Goal: Task Accomplishment & Management: Use online tool/utility

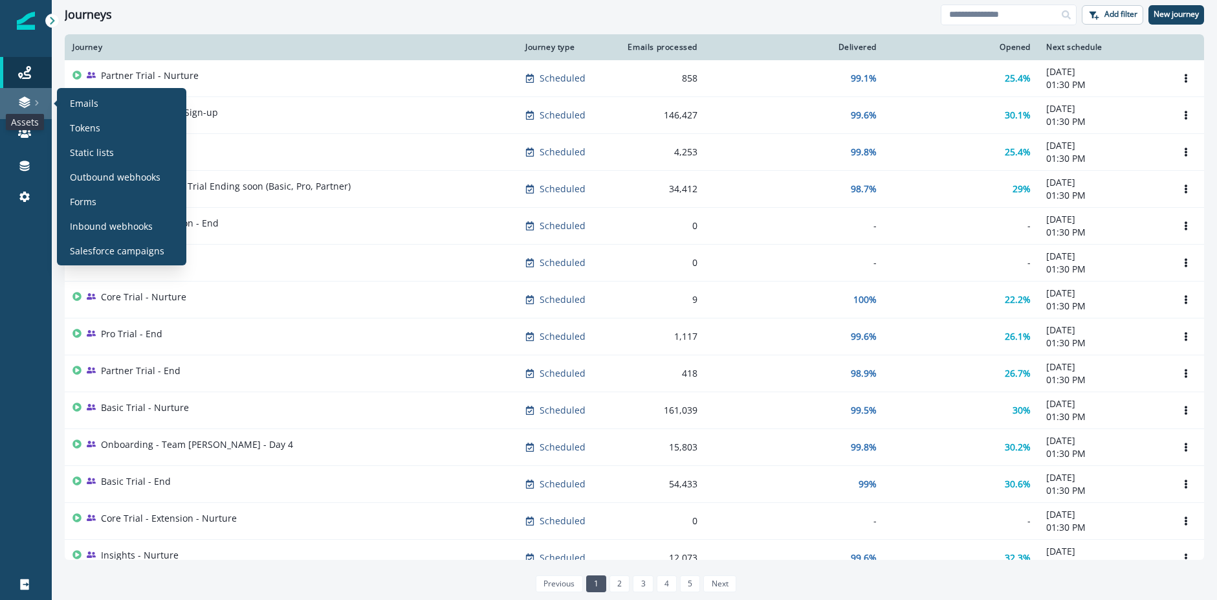
click at [23, 102] on icon at bounding box center [24, 102] width 13 height 13
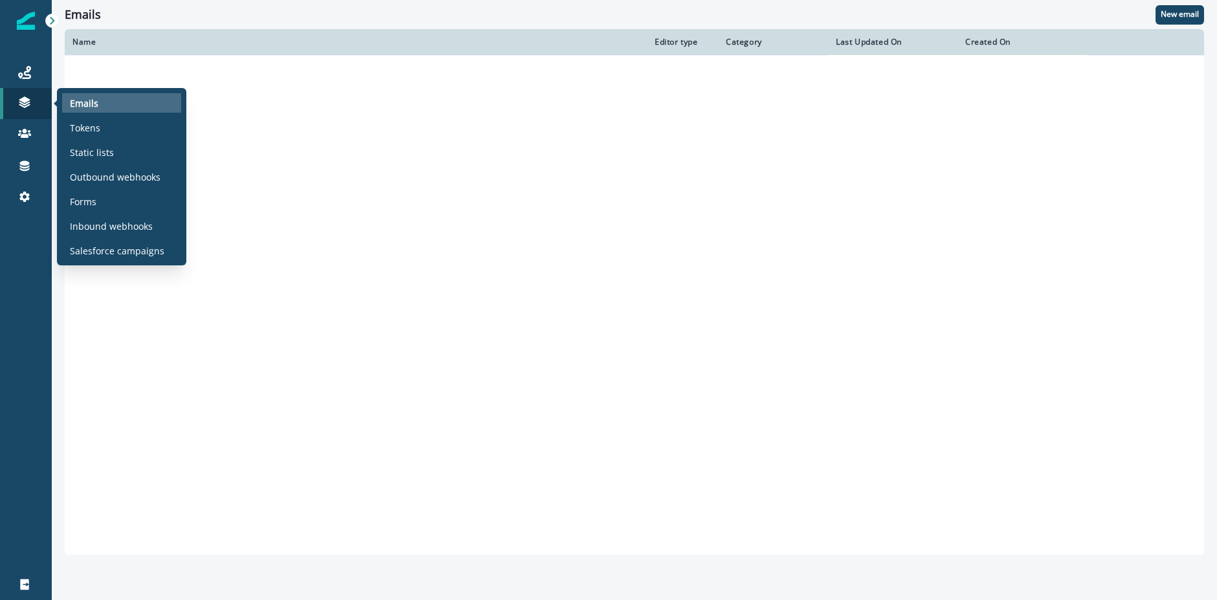
click at [80, 100] on p "Emails" at bounding box center [84, 103] width 28 height 14
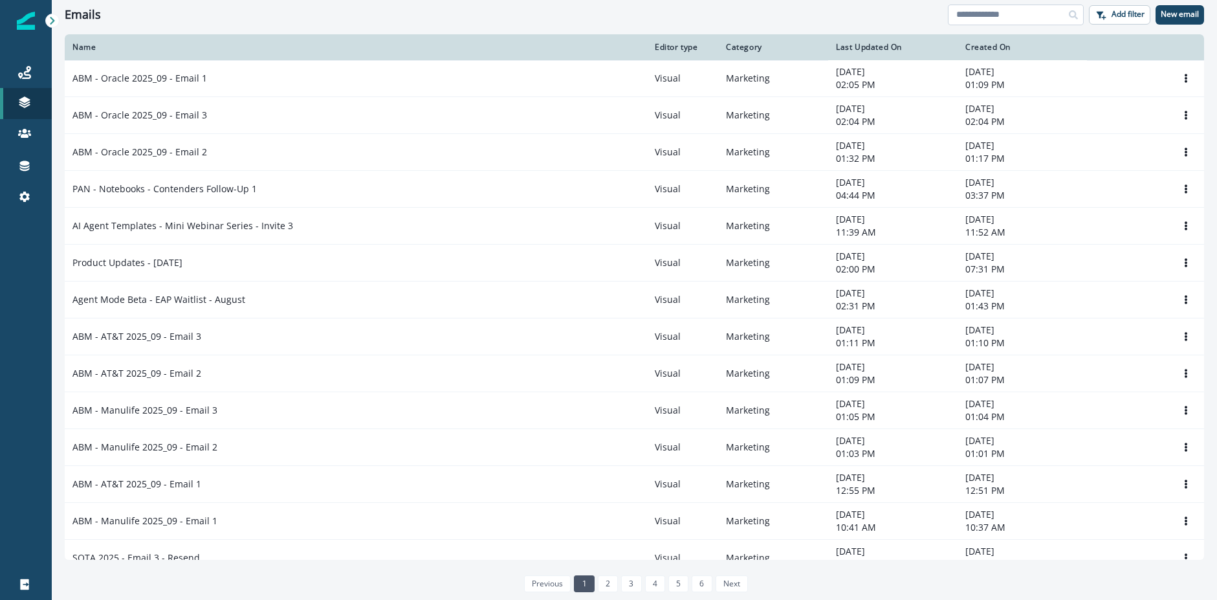
click at [1010, 21] on input at bounding box center [1016, 15] width 136 height 21
type input "******"
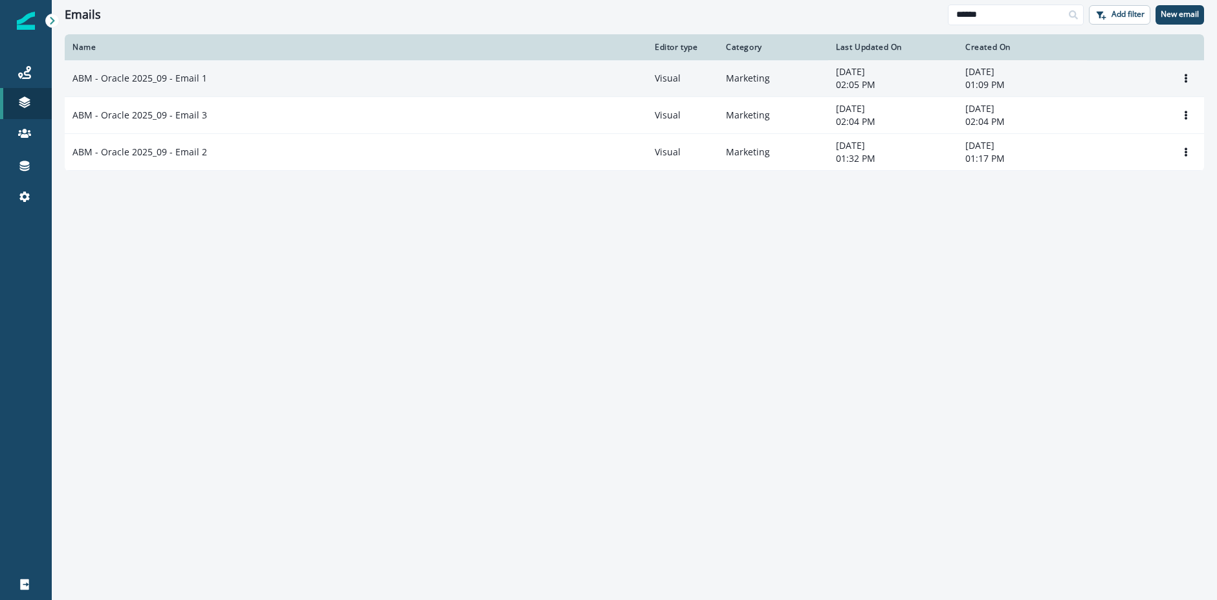
click at [181, 85] on td "ABM - Oracle 2025_09 - Email 1" at bounding box center [356, 78] width 582 height 37
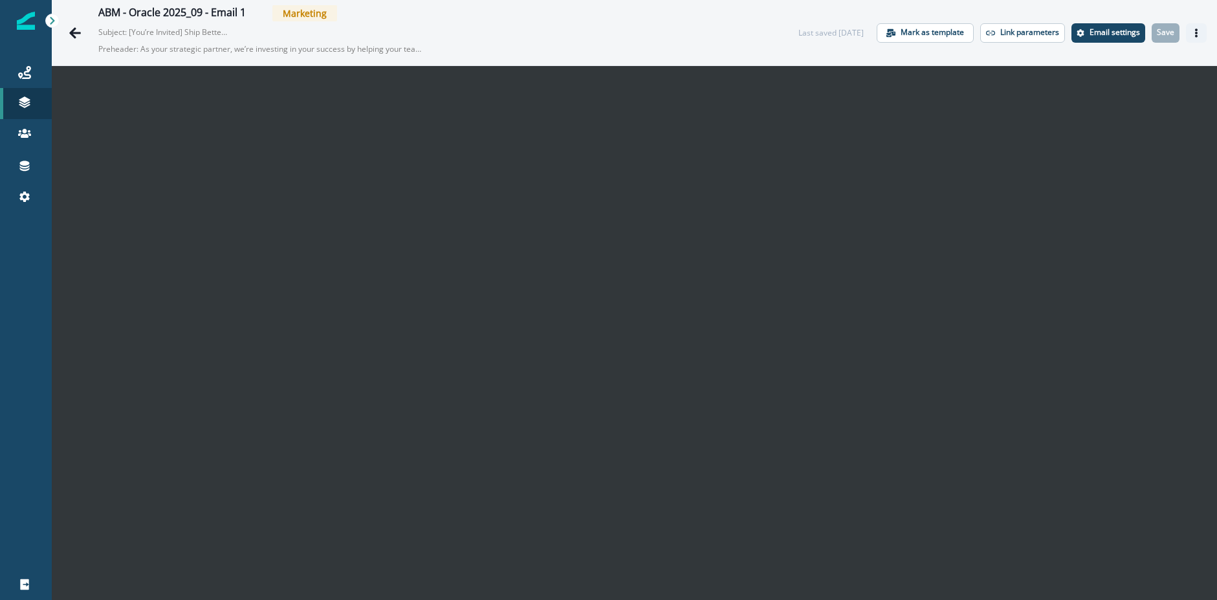
click at [1193, 30] on icon "Actions" at bounding box center [1196, 32] width 9 height 9
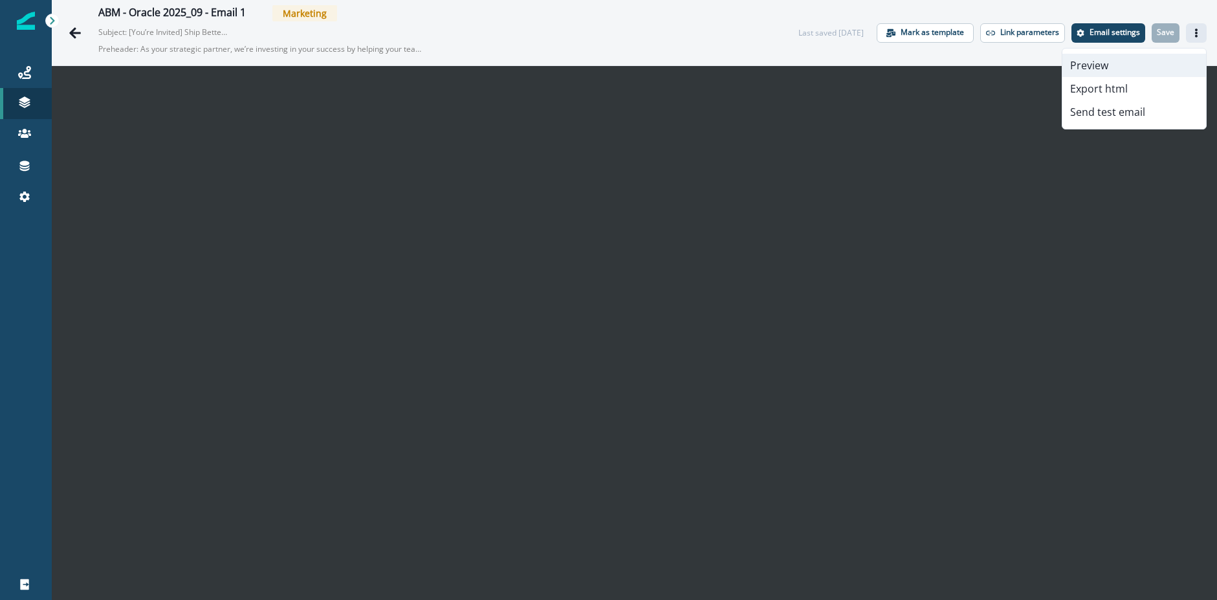
click at [1113, 69] on button "Preview" at bounding box center [1135, 65] width 144 height 23
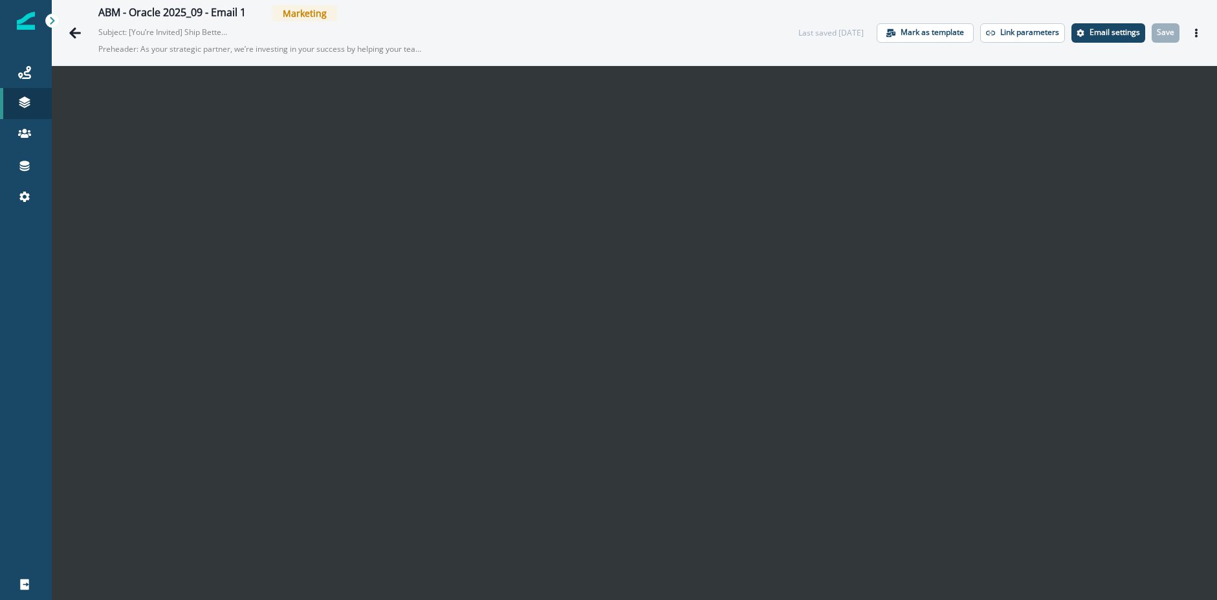
scroll to position [21, 0]
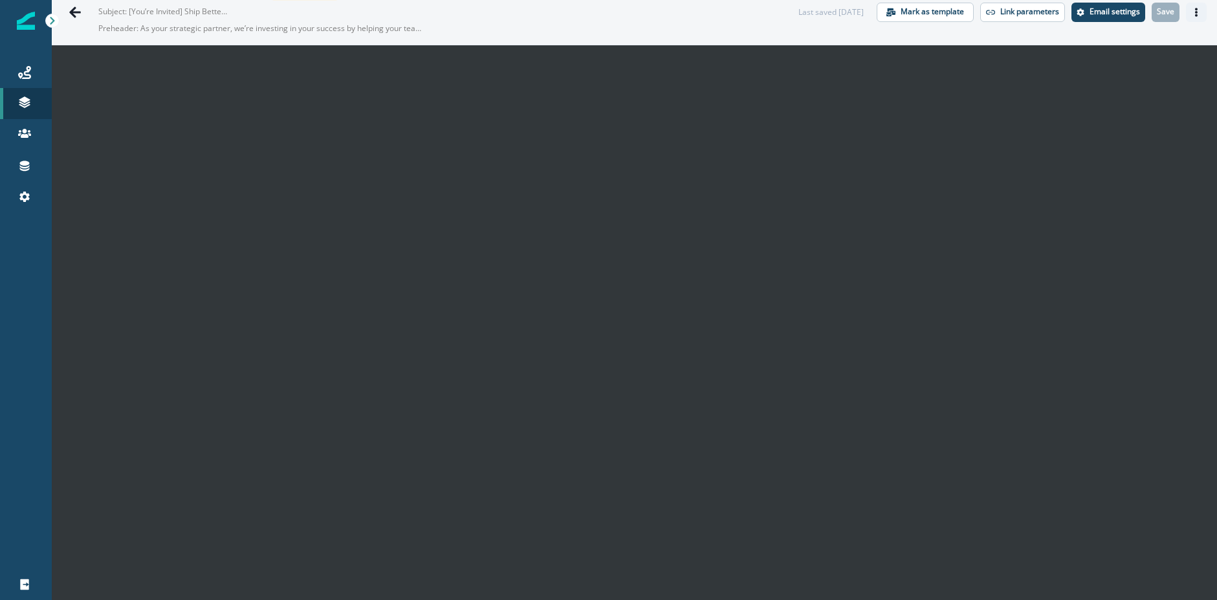
click at [1197, 14] on icon "Actions" at bounding box center [1196, 12] width 3 height 9
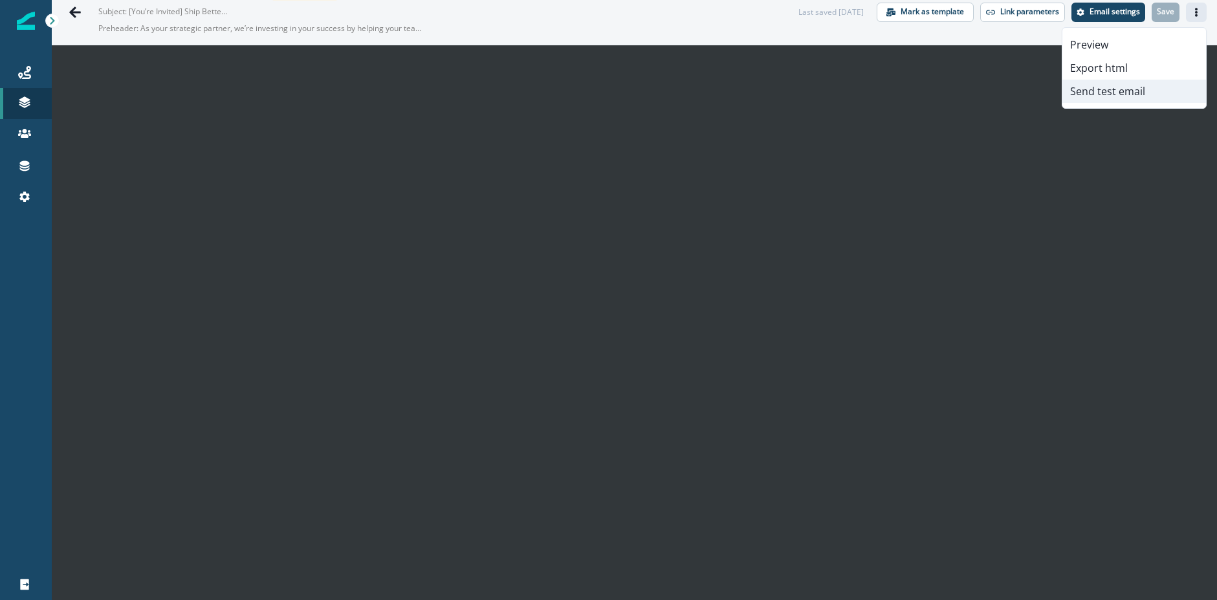
click at [1109, 96] on button "Send test email" at bounding box center [1135, 91] width 144 height 23
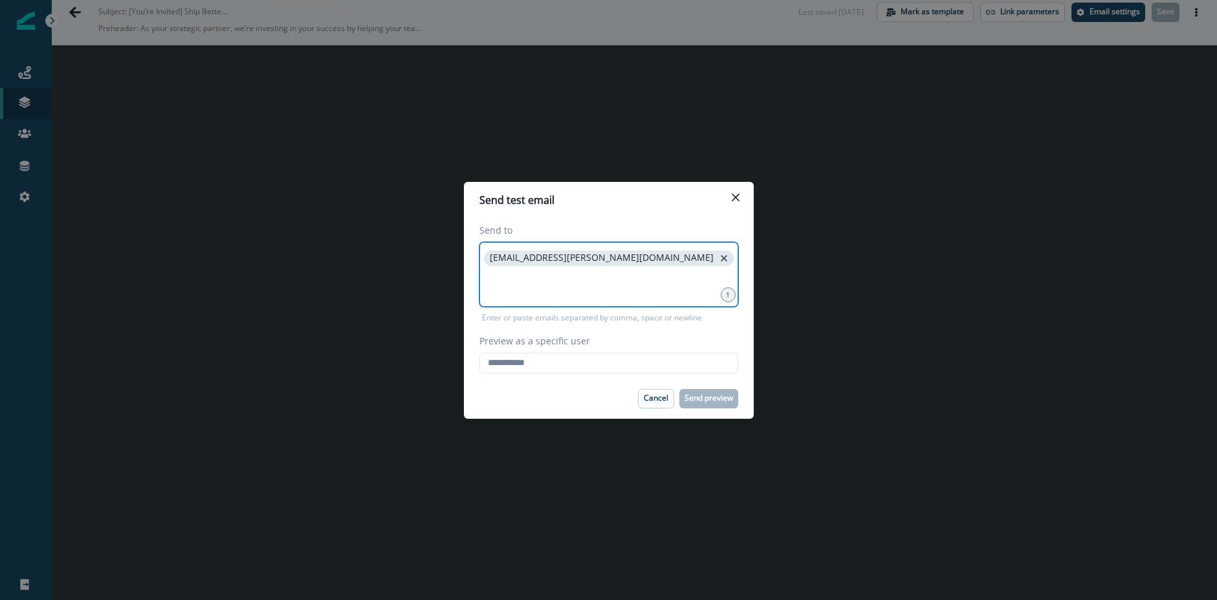
click at [718, 258] on icon "close" at bounding box center [724, 258] width 12 height 12
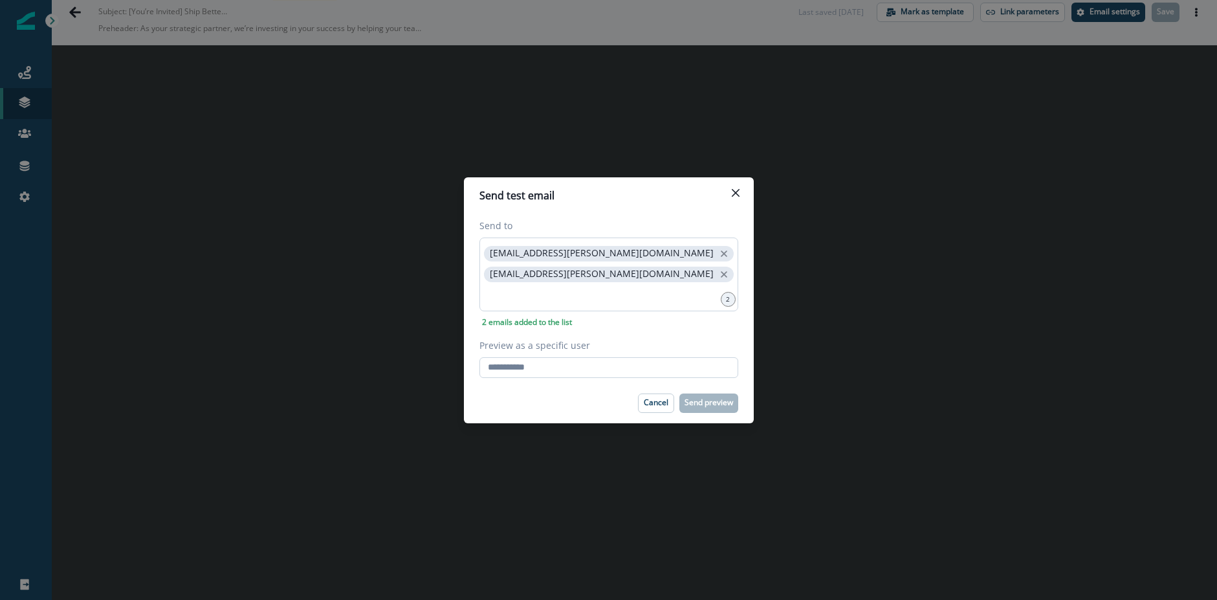
click at [566, 369] on input "Preview as a specific user" at bounding box center [609, 367] width 259 height 21
type input "**********"
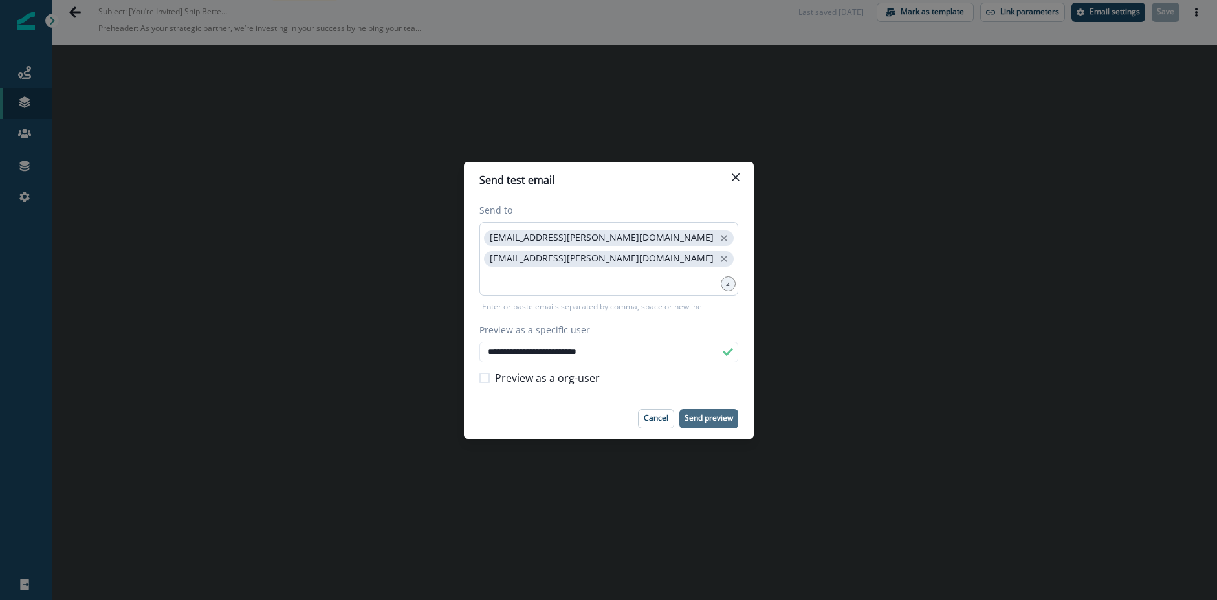
click at [713, 422] on p "Send preview" at bounding box center [709, 418] width 49 height 9
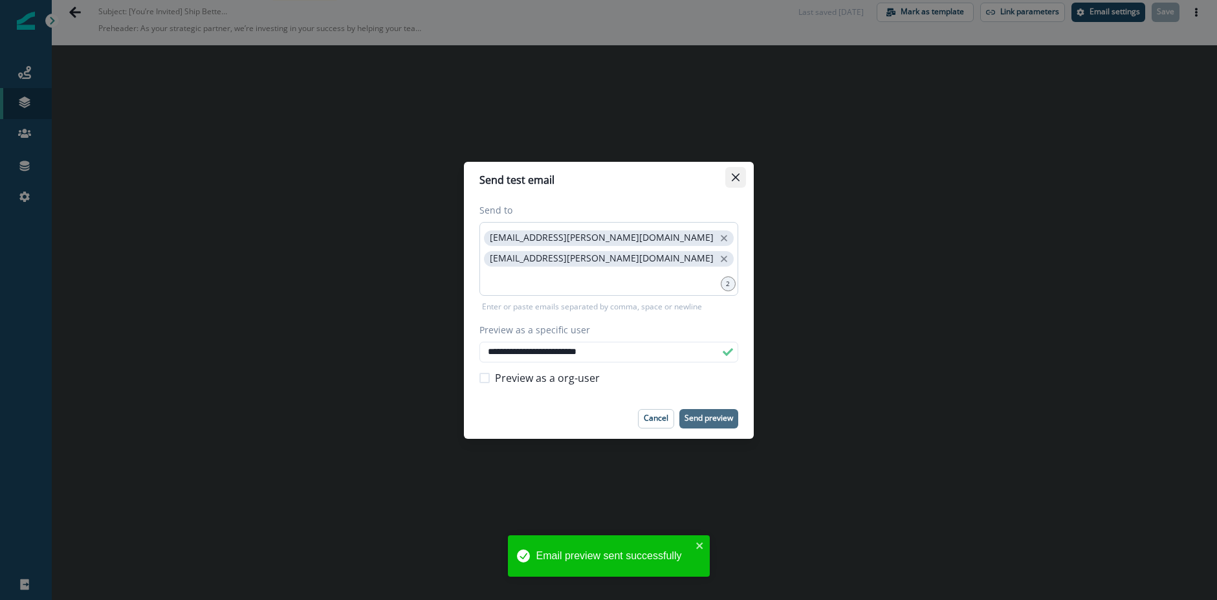
click at [738, 178] on icon "Close" at bounding box center [736, 177] width 8 height 8
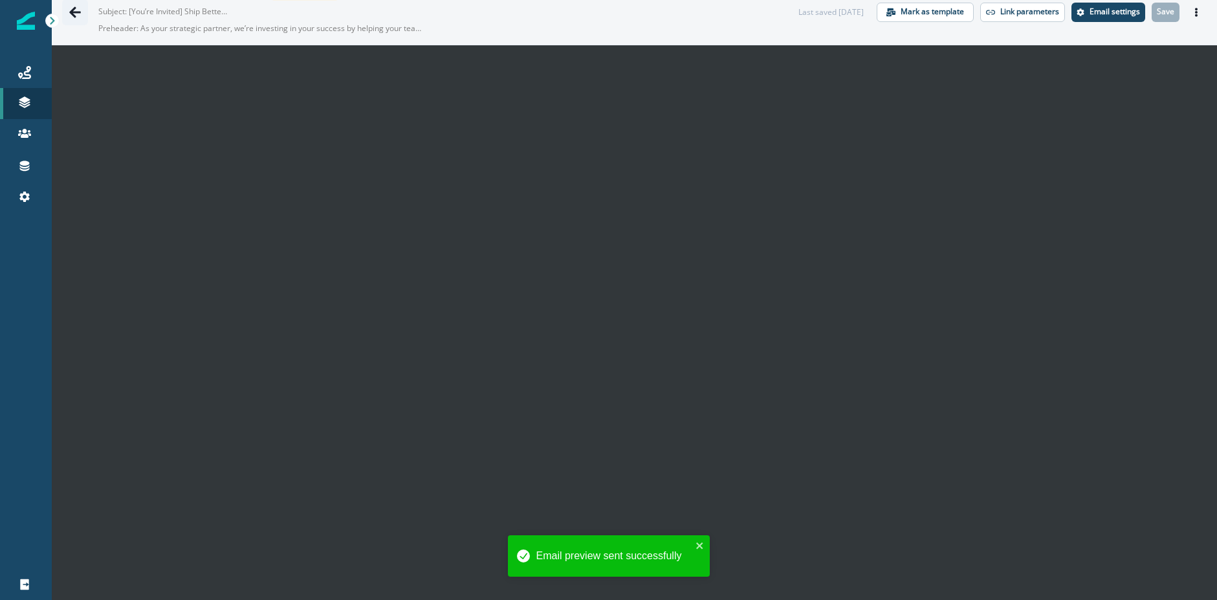
click at [73, 11] on icon "Go back" at bounding box center [75, 11] width 12 height 11
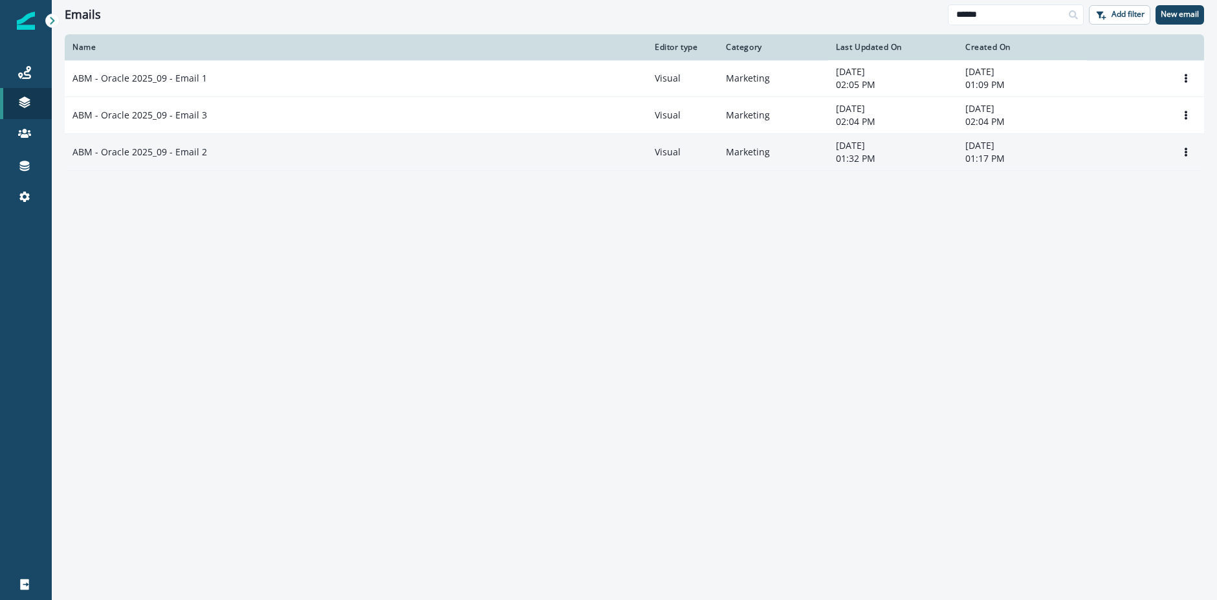
click at [221, 154] on div "ABM - Oracle 2025_09 - Email 2" at bounding box center [355, 152] width 567 height 13
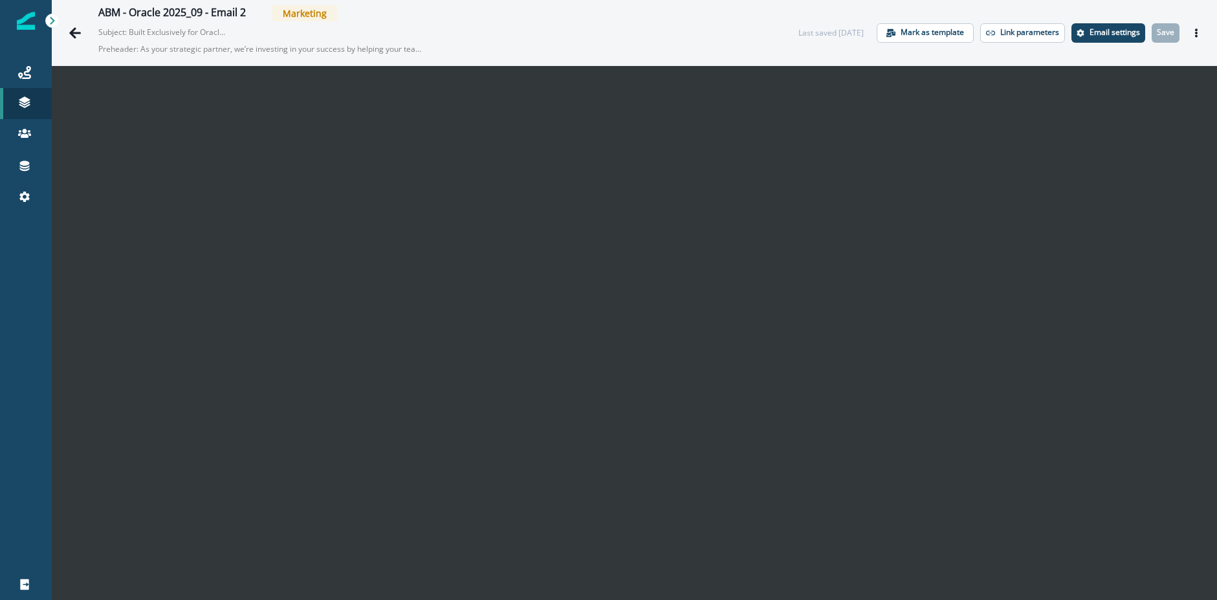
click at [1198, 32] on icon "Actions" at bounding box center [1196, 32] width 9 height 9
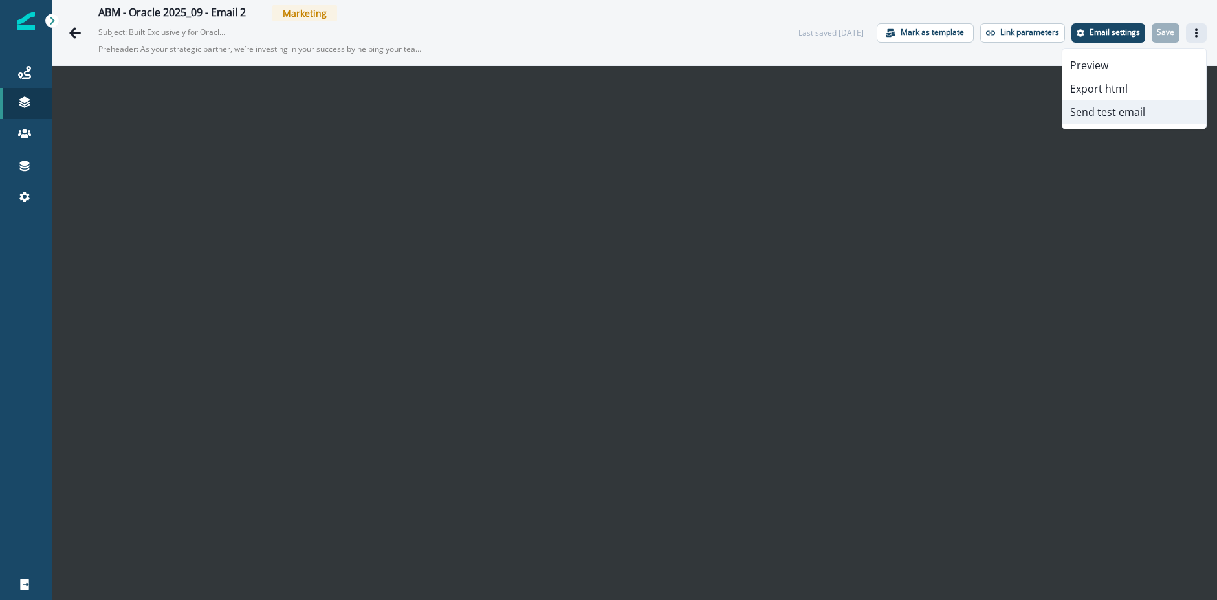
click at [1120, 113] on button "Send test email" at bounding box center [1135, 111] width 144 height 23
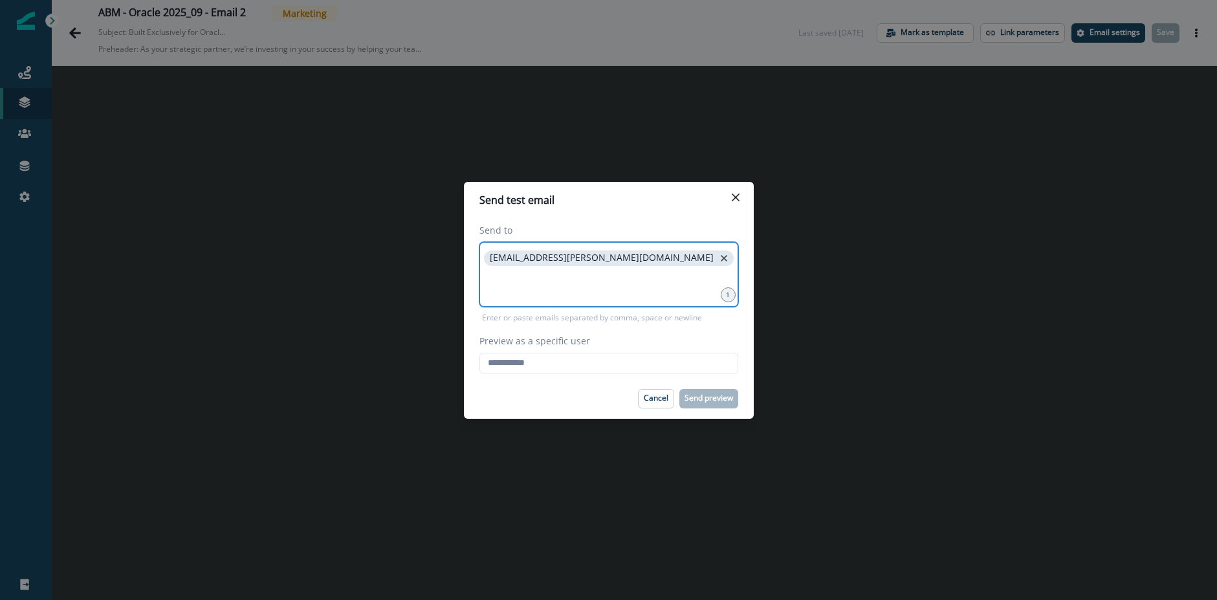
click at [718, 258] on icon "close" at bounding box center [724, 258] width 12 height 12
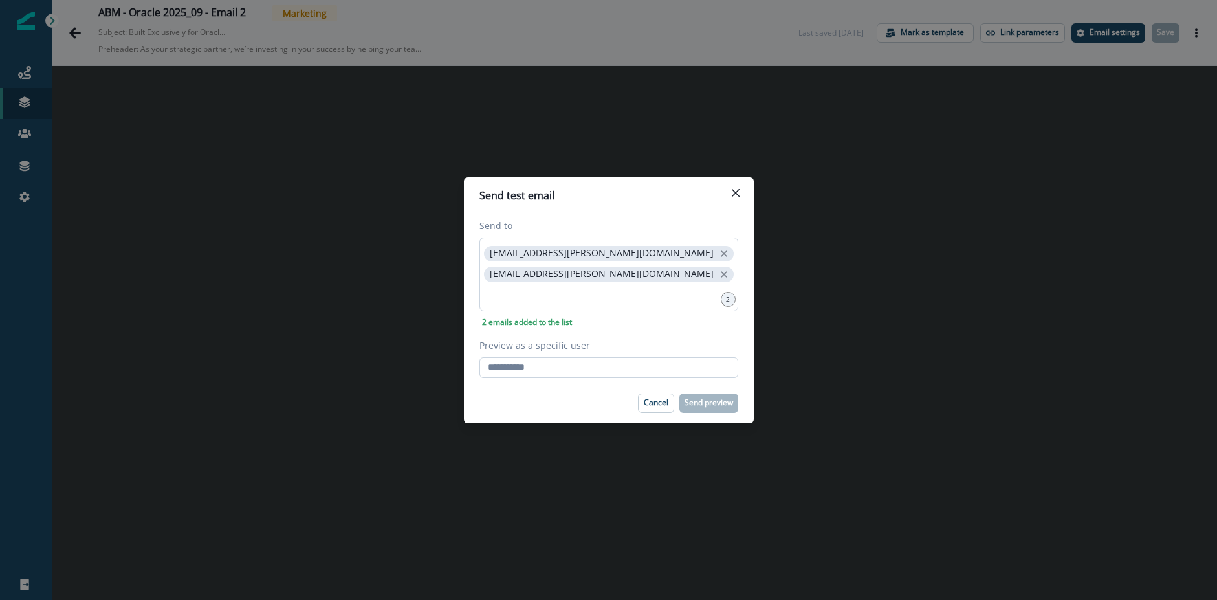
click at [555, 372] on input "Preview as a specific user" at bounding box center [609, 367] width 259 height 21
type input "**********"
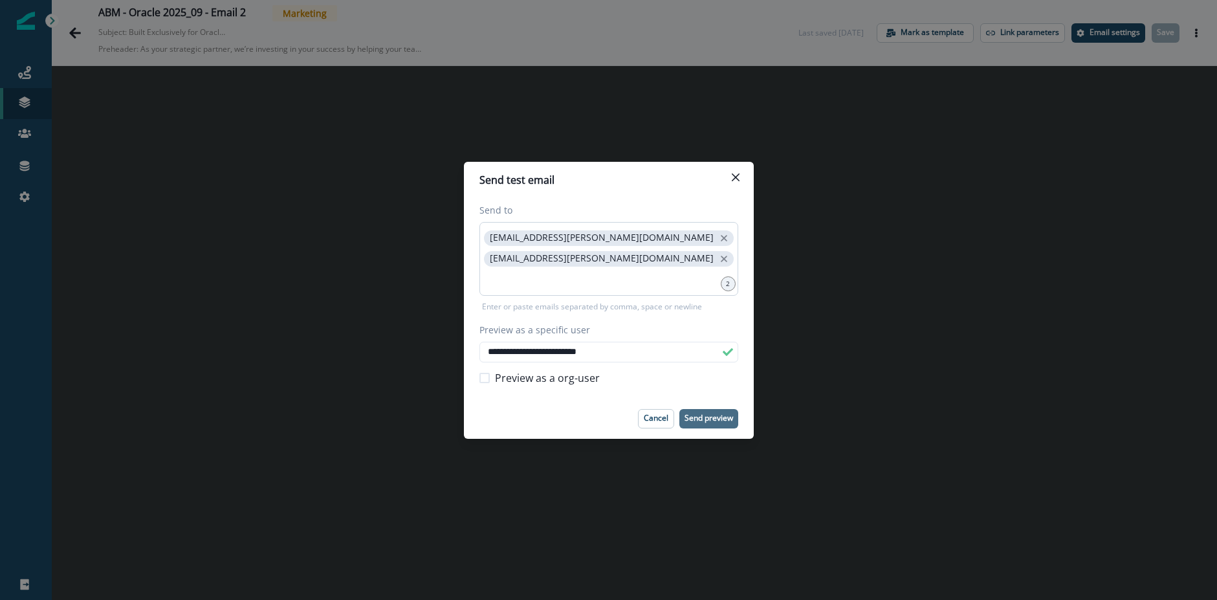
click at [703, 418] on p "Send preview" at bounding box center [709, 418] width 49 height 9
click at [739, 179] on button "Close" at bounding box center [735, 177] width 21 height 21
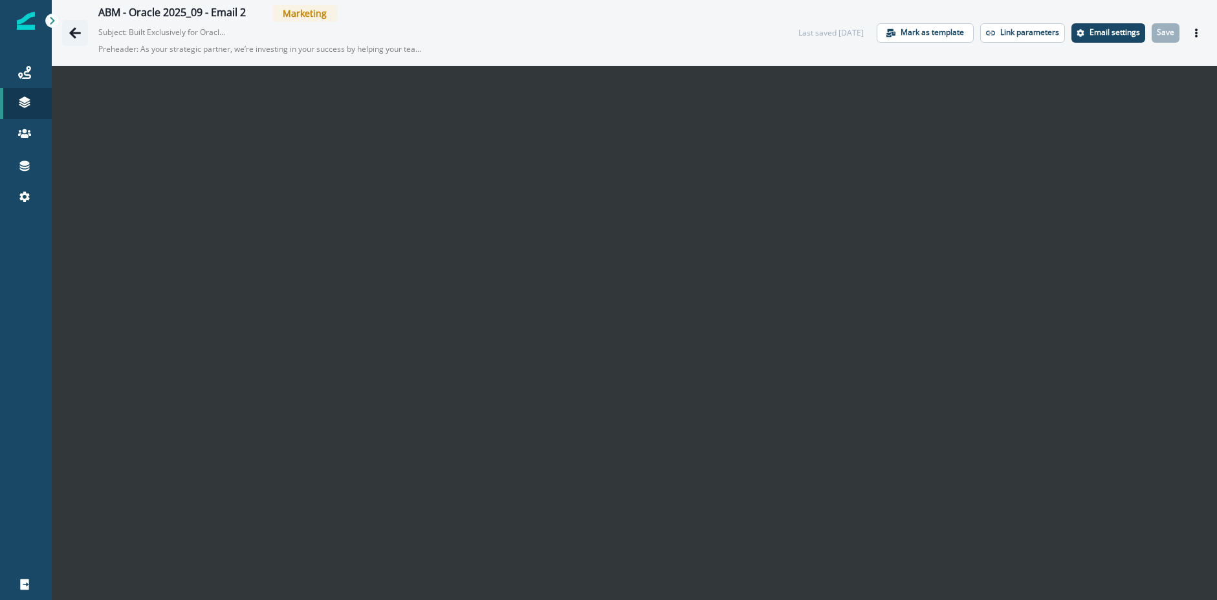
click at [74, 31] on icon "Go back" at bounding box center [75, 32] width 12 height 11
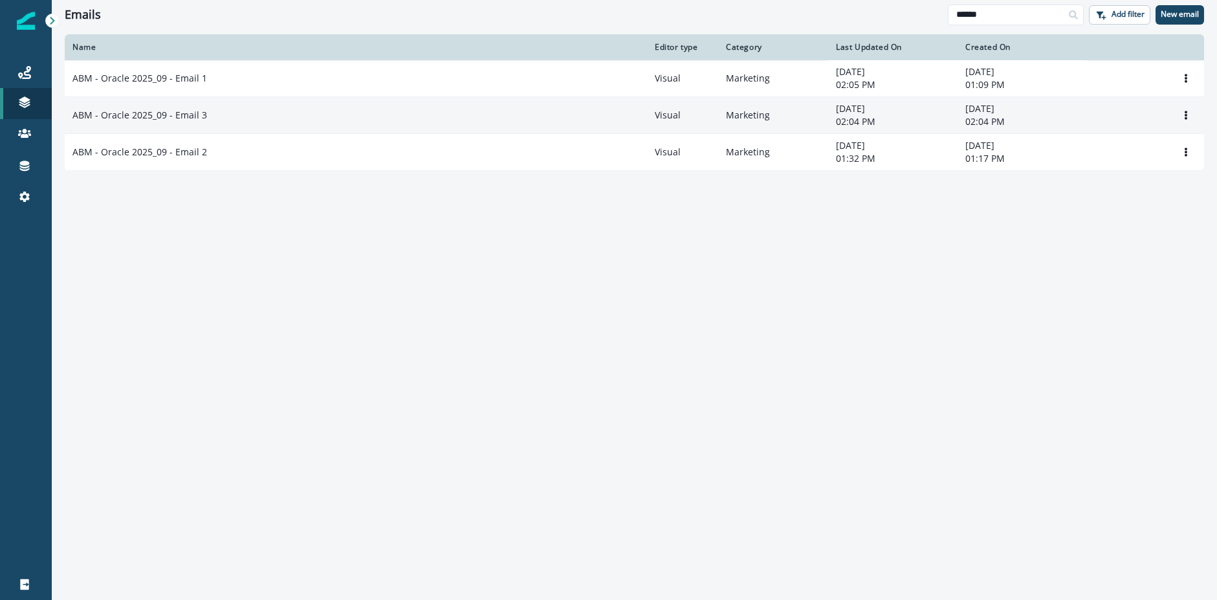
click at [190, 118] on p "ABM - Oracle 2025_09 - Email 3" at bounding box center [139, 115] width 135 height 13
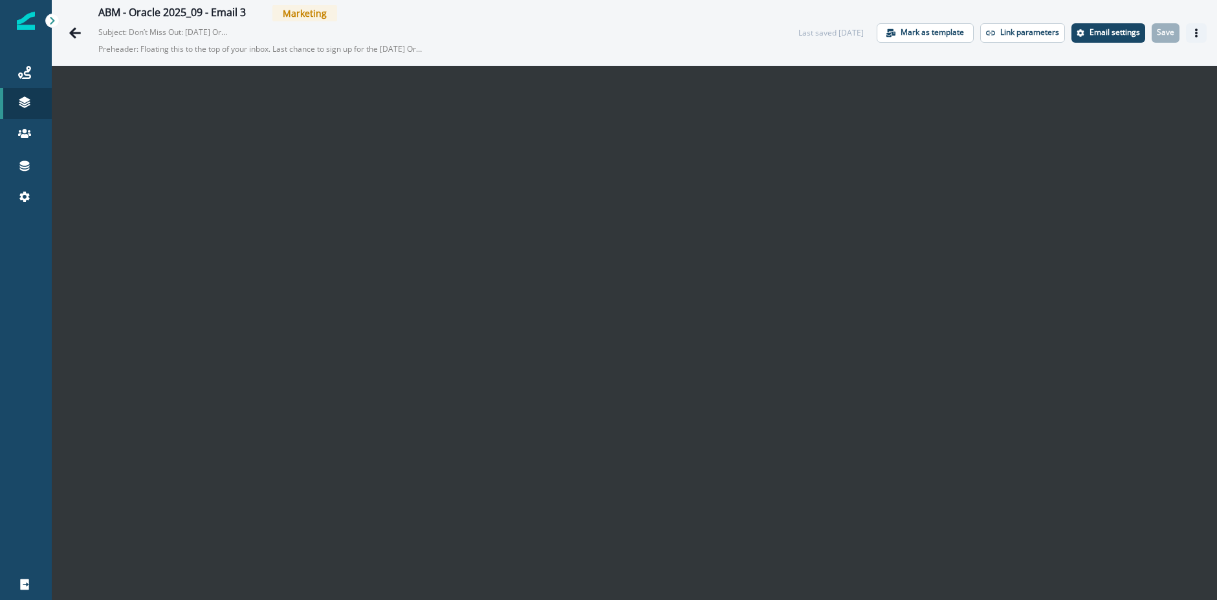
click at [1198, 32] on icon "Actions" at bounding box center [1196, 32] width 9 height 9
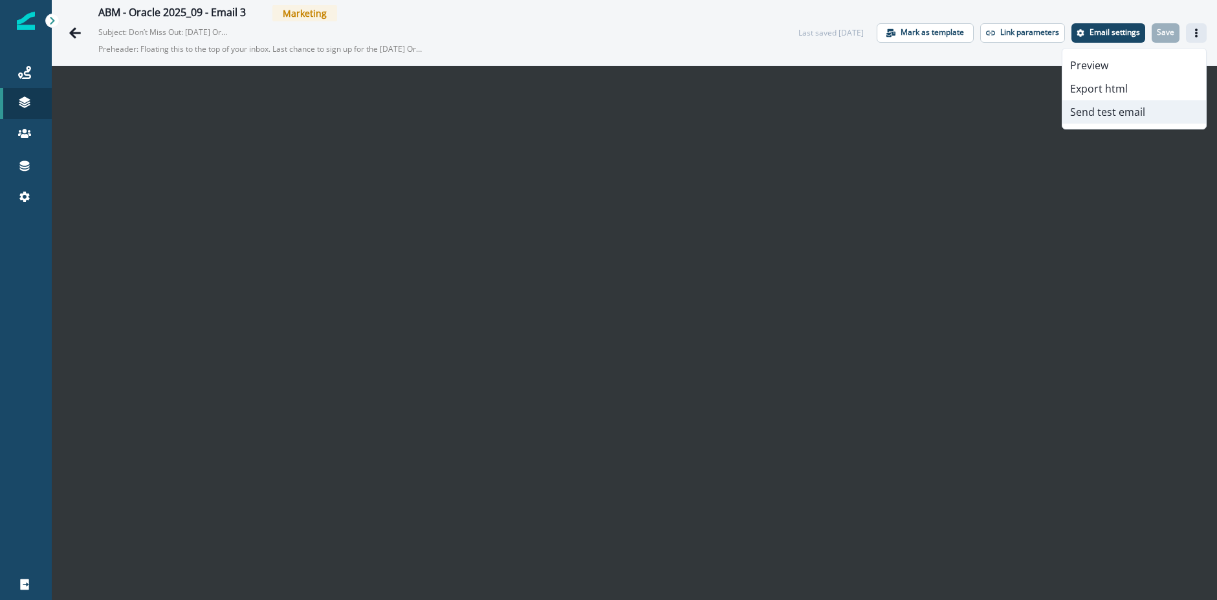
click at [1125, 118] on button "Send test email" at bounding box center [1135, 111] width 144 height 23
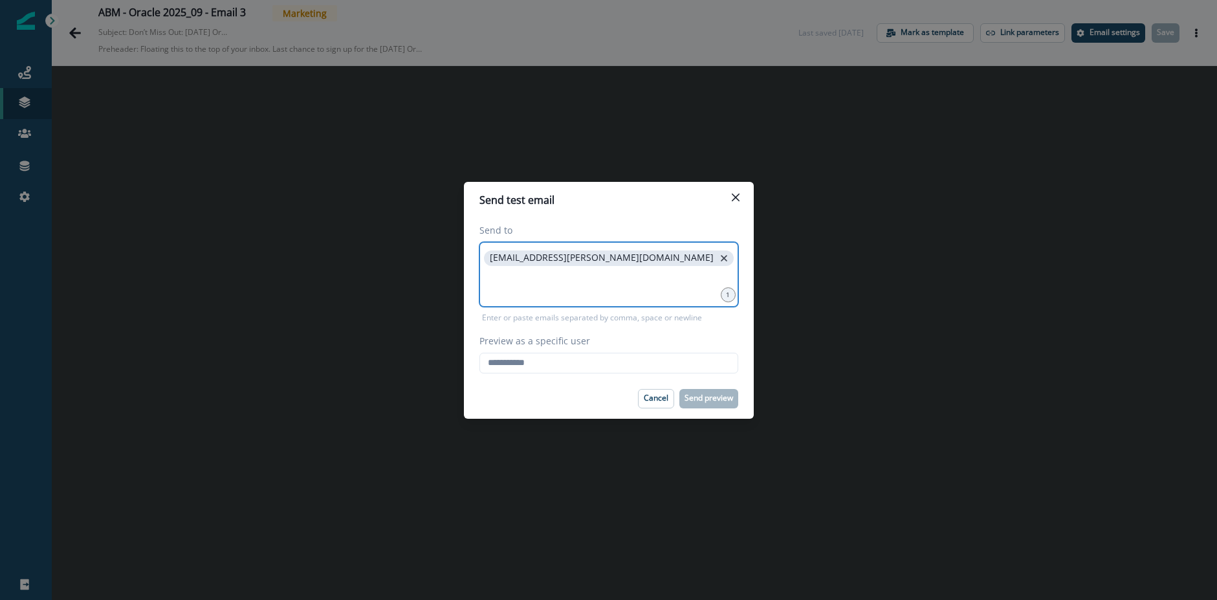
click at [718, 258] on icon "close" at bounding box center [724, 258] width 12 height 12
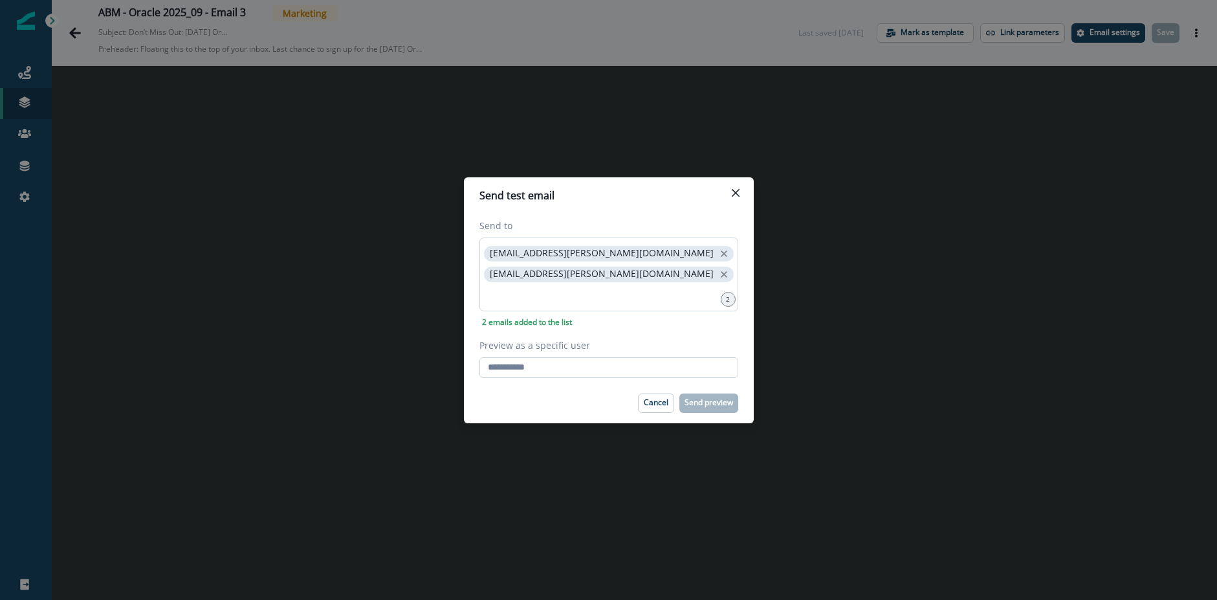
click at [549, 367] on input "Preview as a specific user" at bounding box center [609, 367] width 259 height 21
click at [518, 368] on input "Preview as a specific user" at bounding box center [609, 367] width 259 height 21
type input "**********"
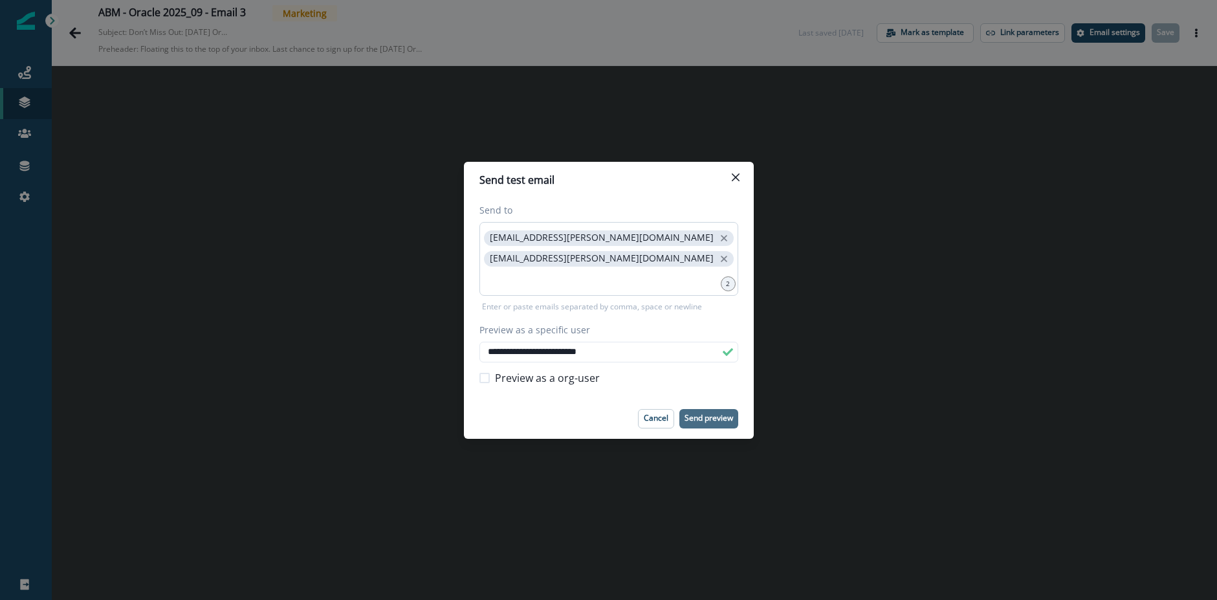
click at [694, 415] on p "Send preview" at bounding box center [709, 418] width 49 height 9
click at [581, 410] on div "Cancel Send preview" at bounding box center [609, 418] width 259 height 19
click at [705, 417] on p "Send preview" at bounding box center [709, 418] width 49 height 9
click at [736, 177] on icon "Close" at bounding box center [736, 177] width 8 height 8
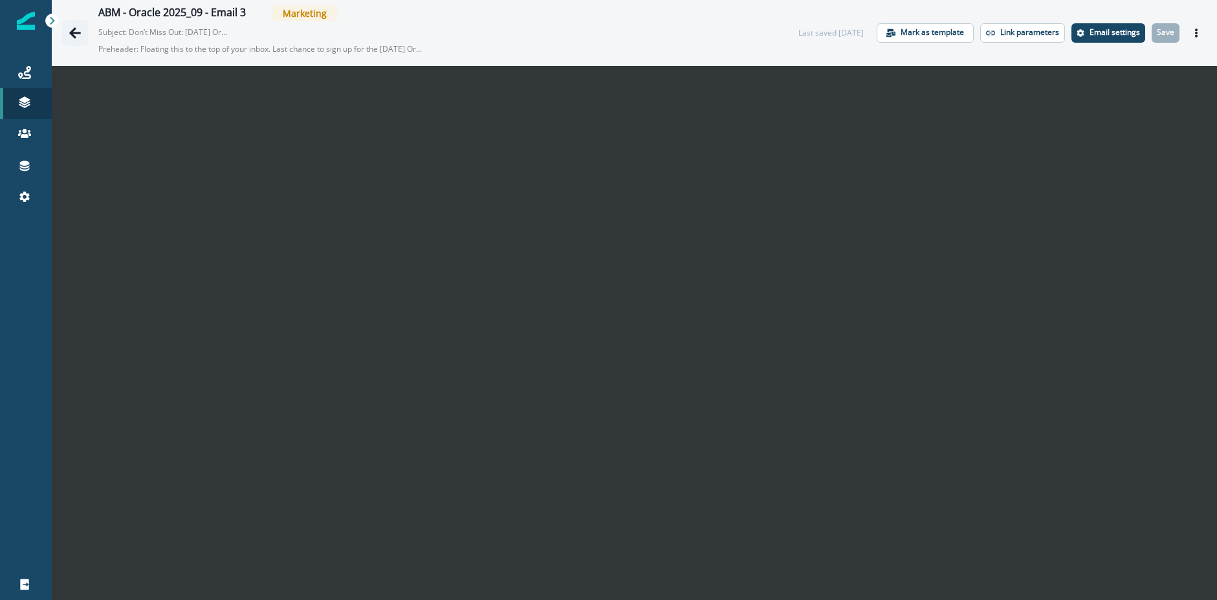
click at [72, 33] on icon "Go back" at bounding box center [75, 32] width 12 height 11
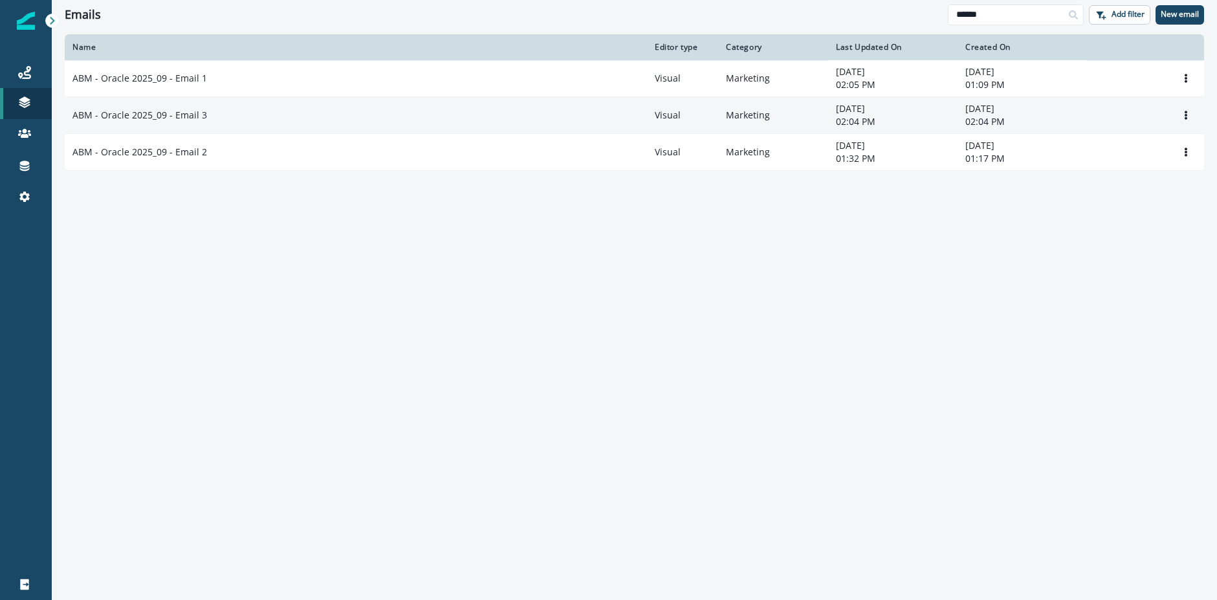
click at [172, 123] on td "ABM - Oracle 2025_09 - Email 3" at bounding box center [356, 115] width 582 height 37
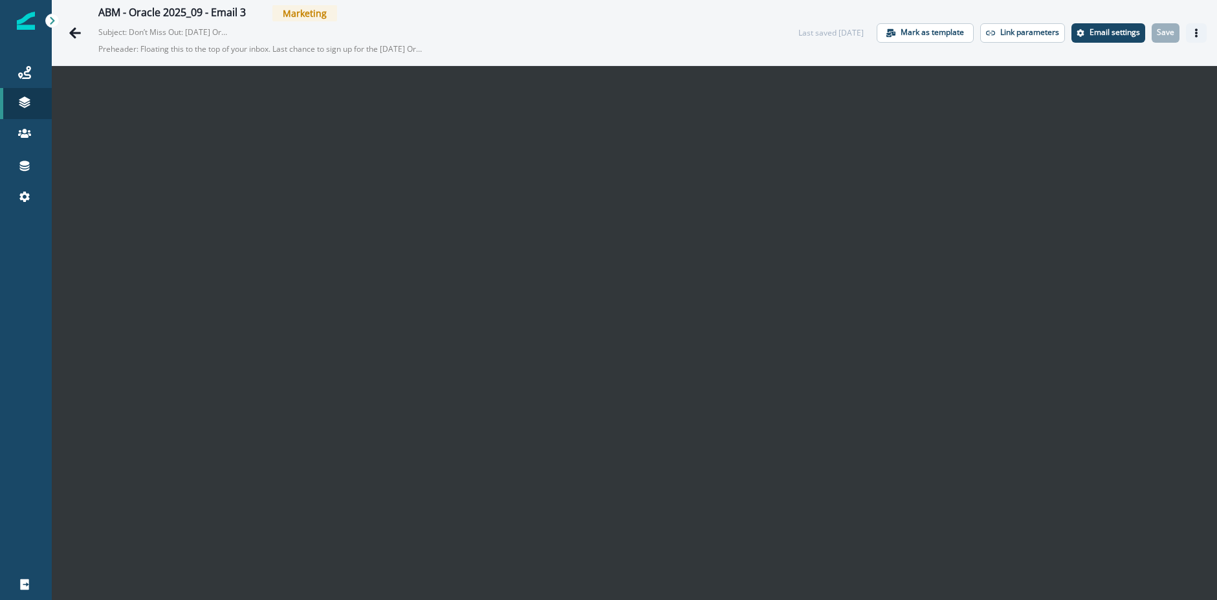
click at [1196, 34] on icon "Actions" at bounding box center [1196, 32] width 3 height 9
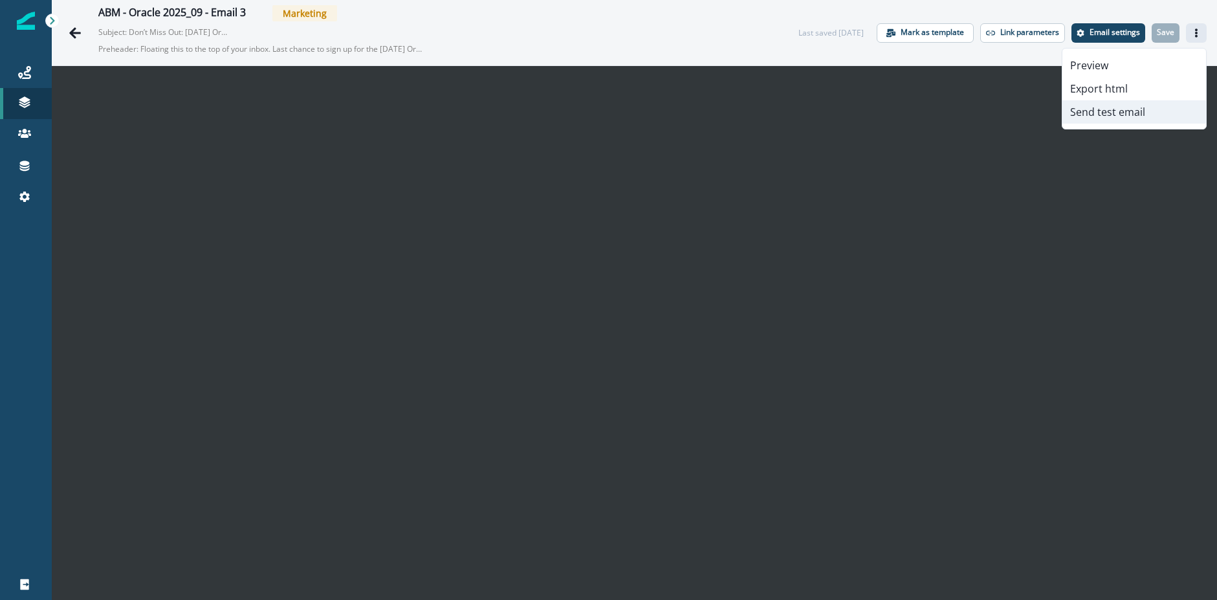
click at [1138, 115] on button "Send test email" at bounding box center [1135, 111] width 144 height 23
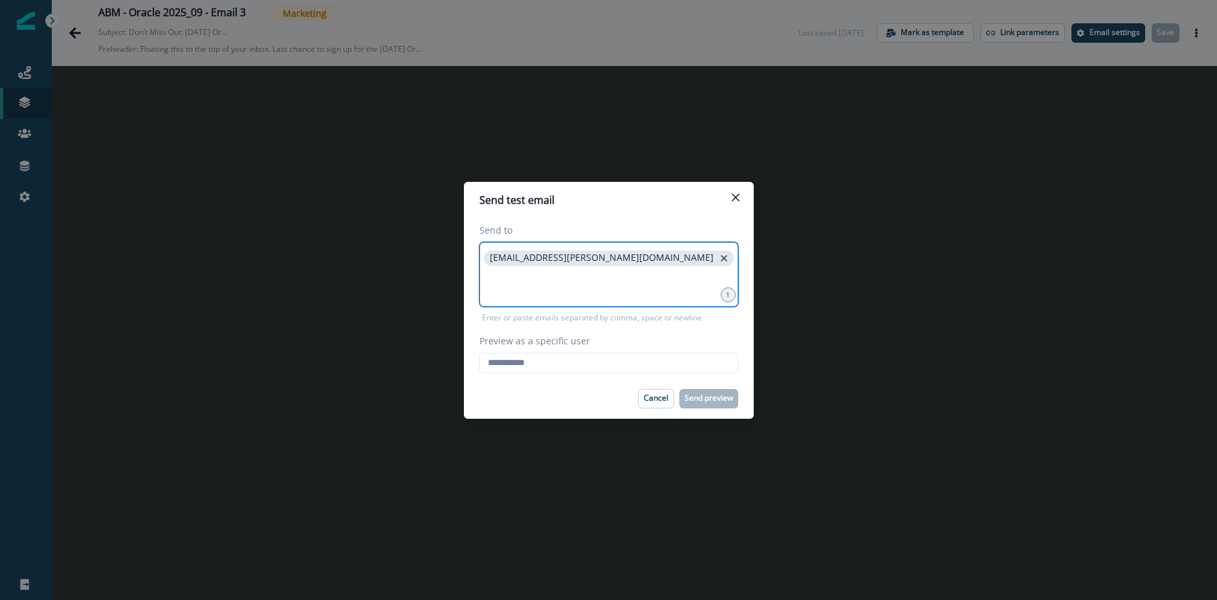
click at [721, 256] on icon "close" at bounding box center [724, 258] width 6 height 6
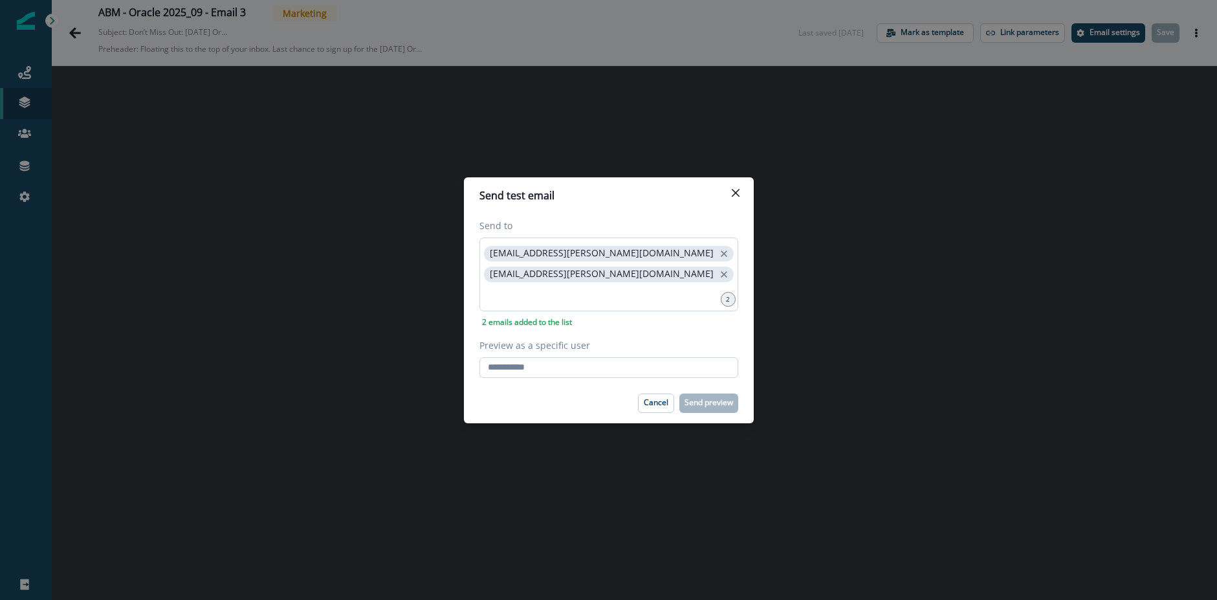
click at [539, 369] on input "Preview as a specific user" at bounding box center [609, 367] width 259 height 21
type input "**********"
click at [562, 401] on div "Cancel Send preview" at bounding box center [609, 402] width 259 height 19
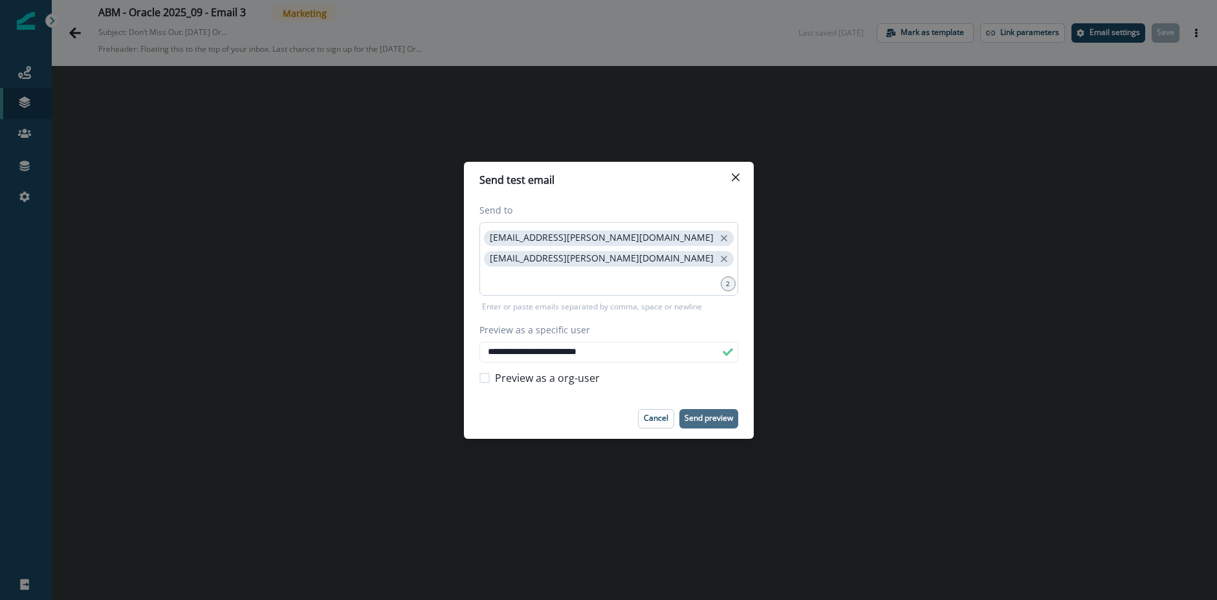
click at [704, 414] on p "Send preview" at bounding box center [709, 418] width 49 height 9
click at [729, 420] on p "Send preview" at bounding box center [709, 418] width 49 height 9
click at [736, 176] on icon "Close" at bounding box center [735, 177] width 8 height 8
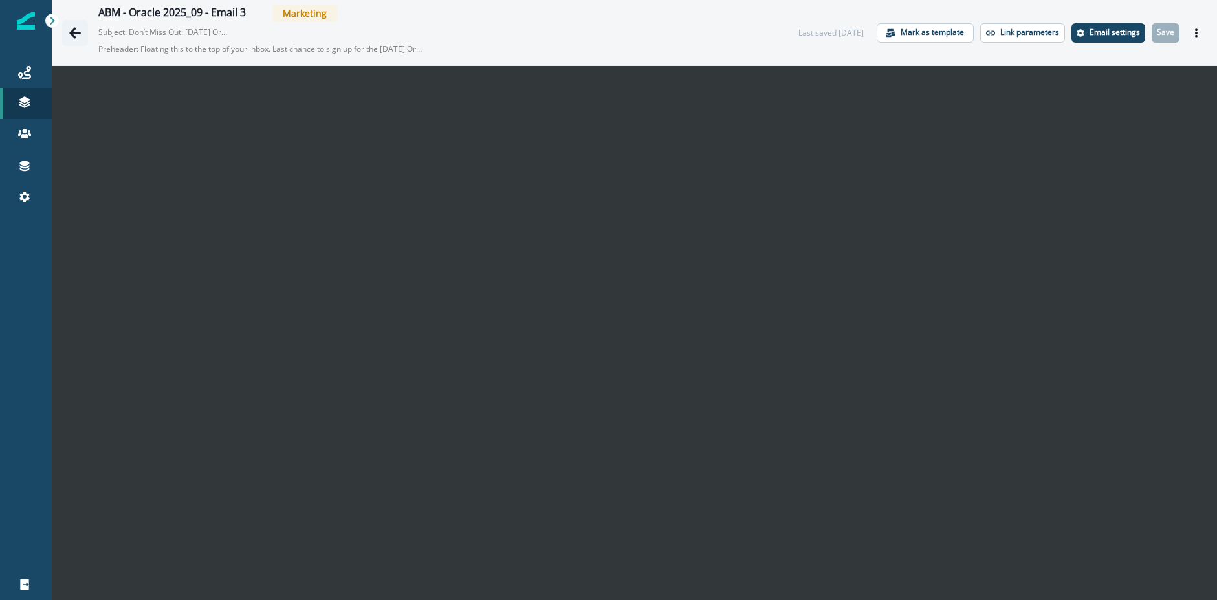
click at [82, 34] on button "Go back" at bounding box center [75, 33] width 26 height 26
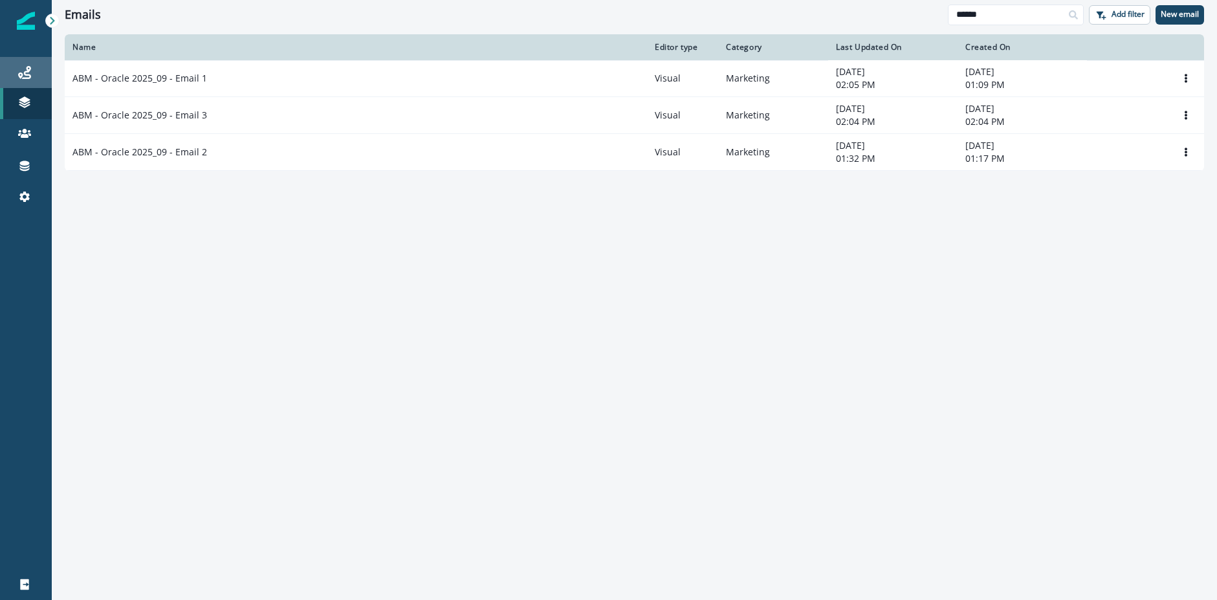
click at [31, 74] on div "Journeys" at bounding box center [25, 73] width 41 height 16
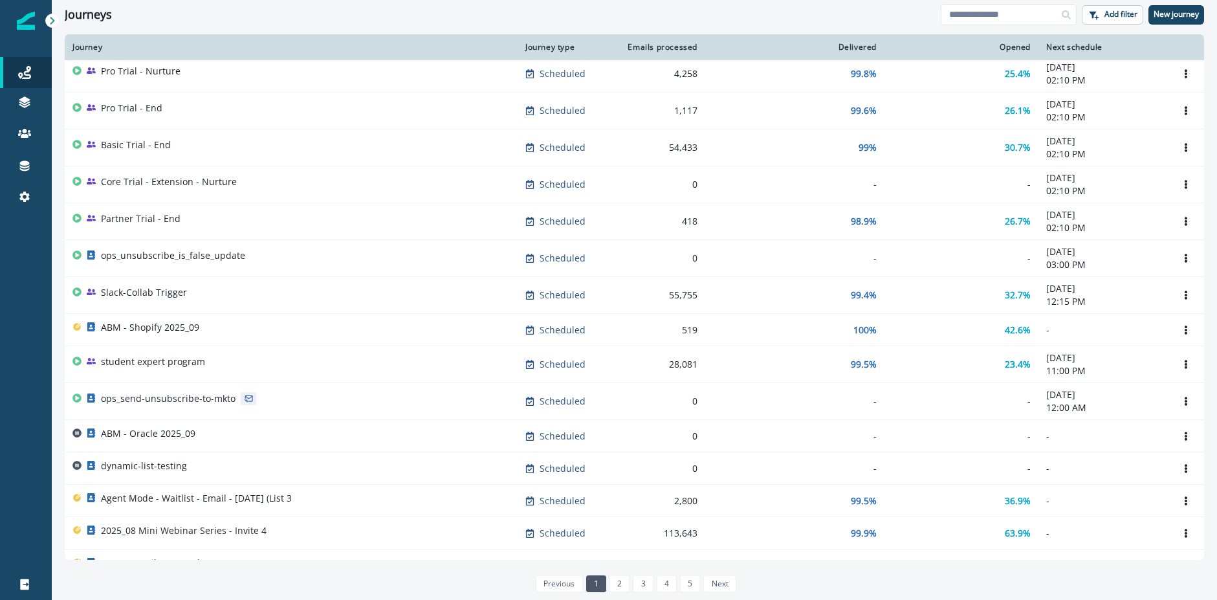
scroll to position [390, 0]
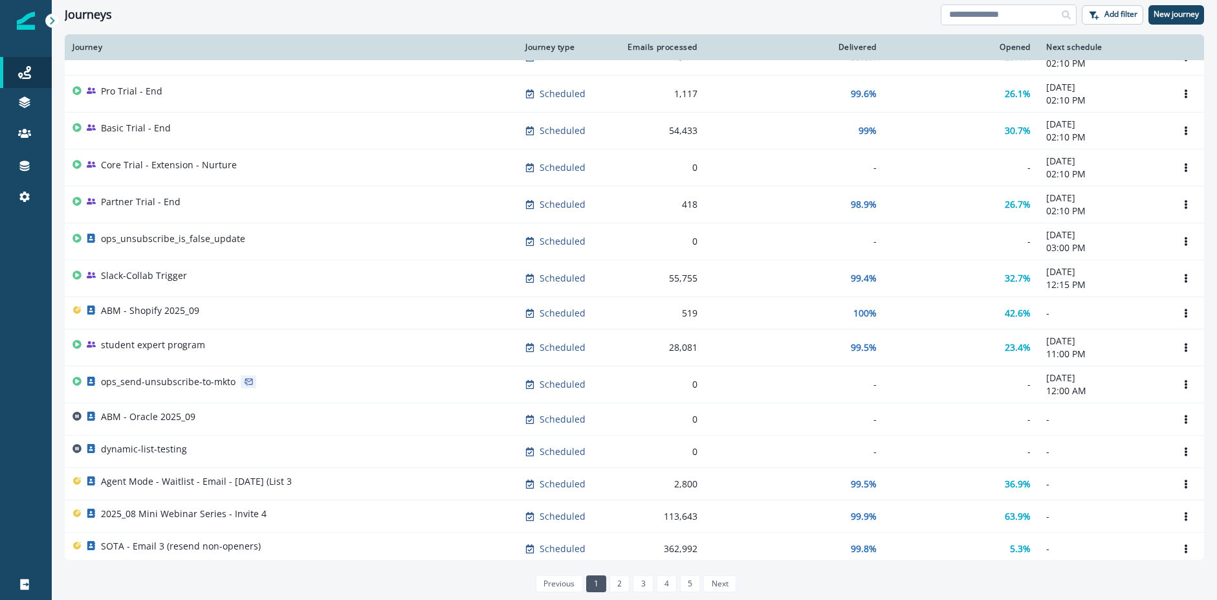
click at [989, 10] on input at bounding box center [1009, 15] width 136 height 21
type input "******"
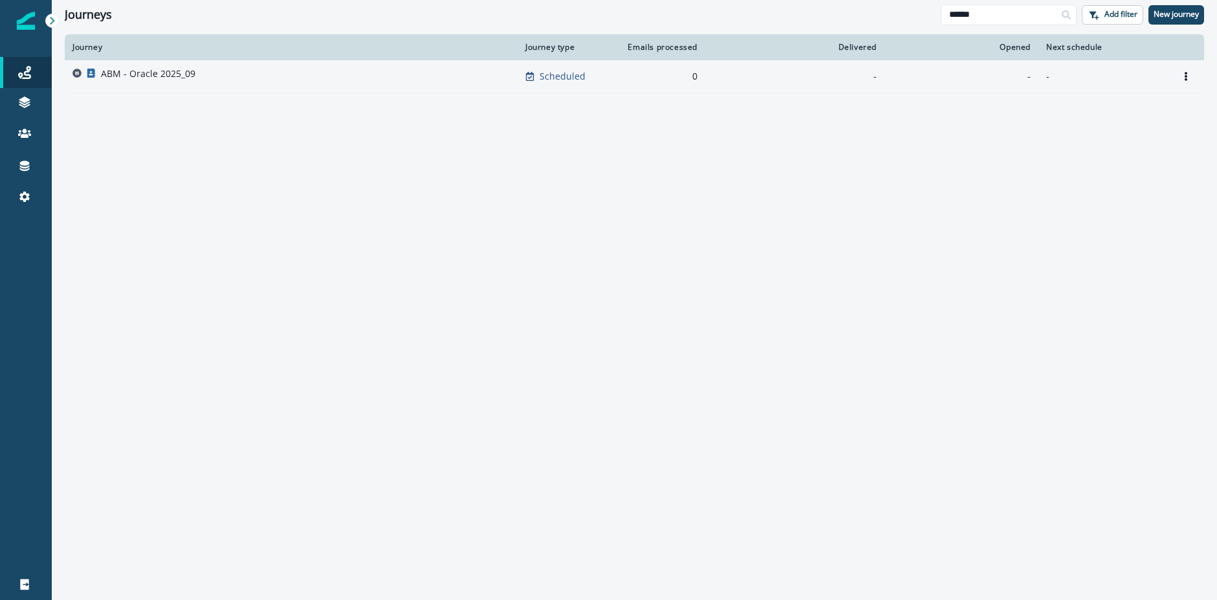
click at [162, 74] on p "ABM - Oracle 2025_09" at bounding box center [148, 73] width 94 height 13
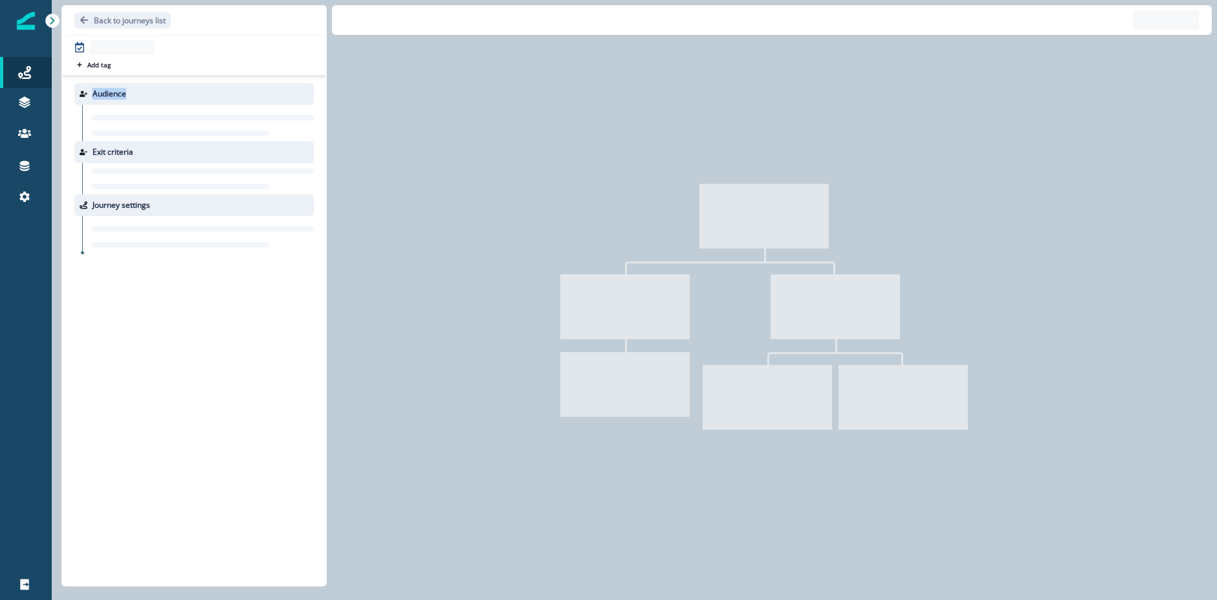
click at [162, 74] on div "Add tag Search or create tags" at bounding box center [193, 57] width 265 height 35
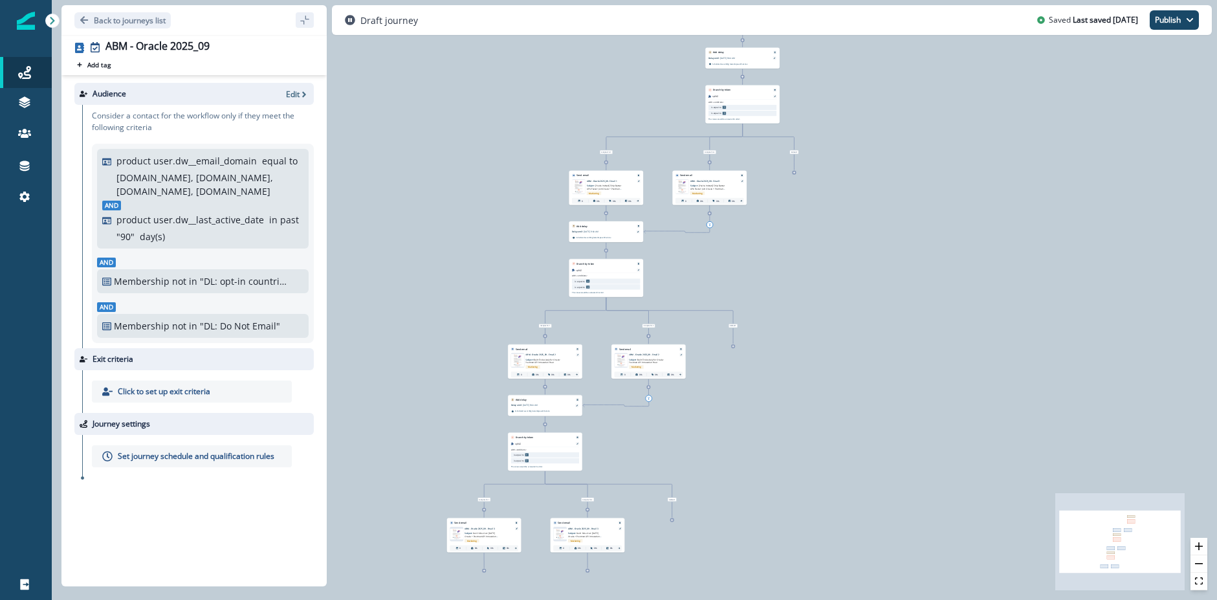
click at [233, 414] on div "Journey settings" at bounding box center [193, 424] width 239 height 22
click at [1199, 551] on button "zoom in" at bounding box center [1199, 546] width 17 height 17
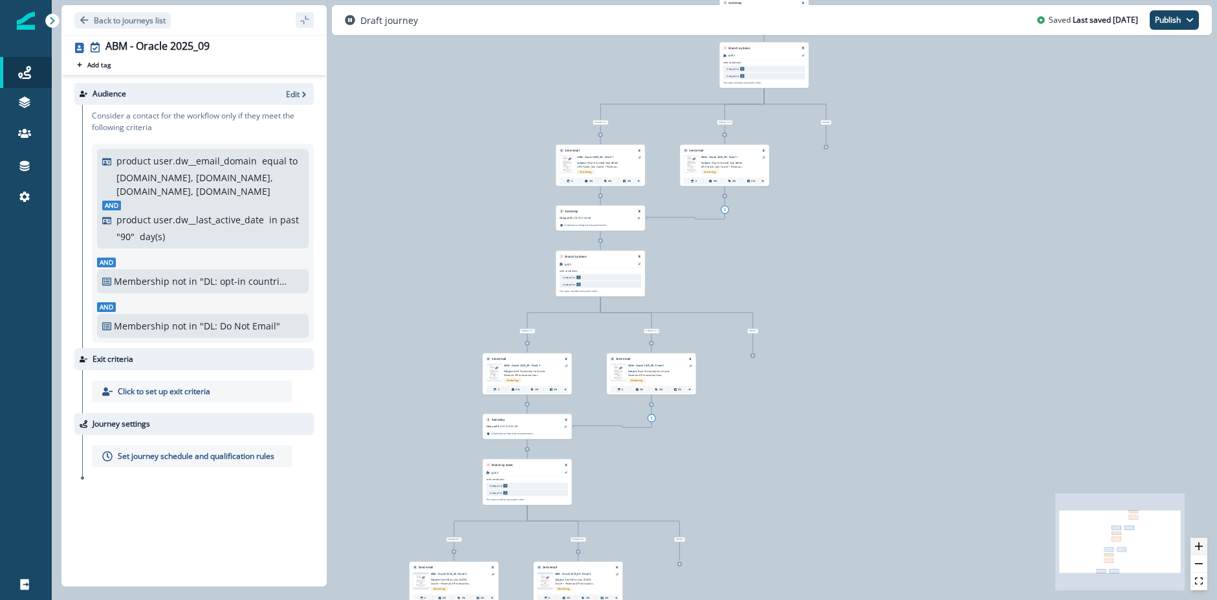
click at [1199, 551] on button "zoom in" at bounding box center [1199, 546] width 17 height 17
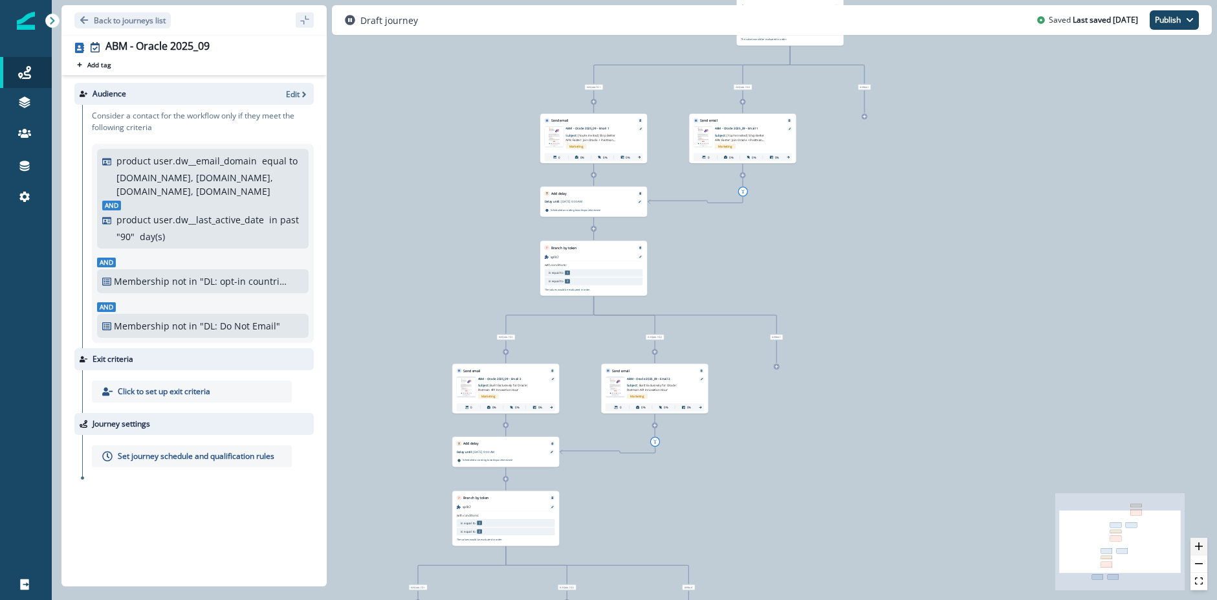
click at [1199, 551] on button "zoom in" at bounding box center [1199, 546] width 17 height 17
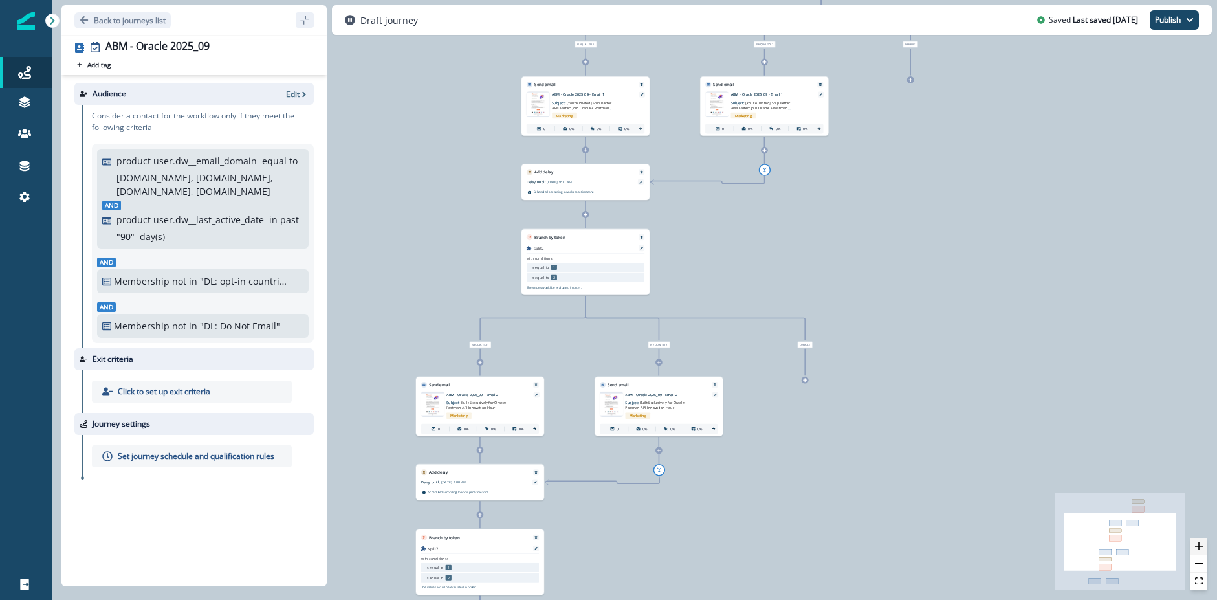
click at [1199, 551] on button "zoom in" at bounding box center [1199, 546] width 17 height 17
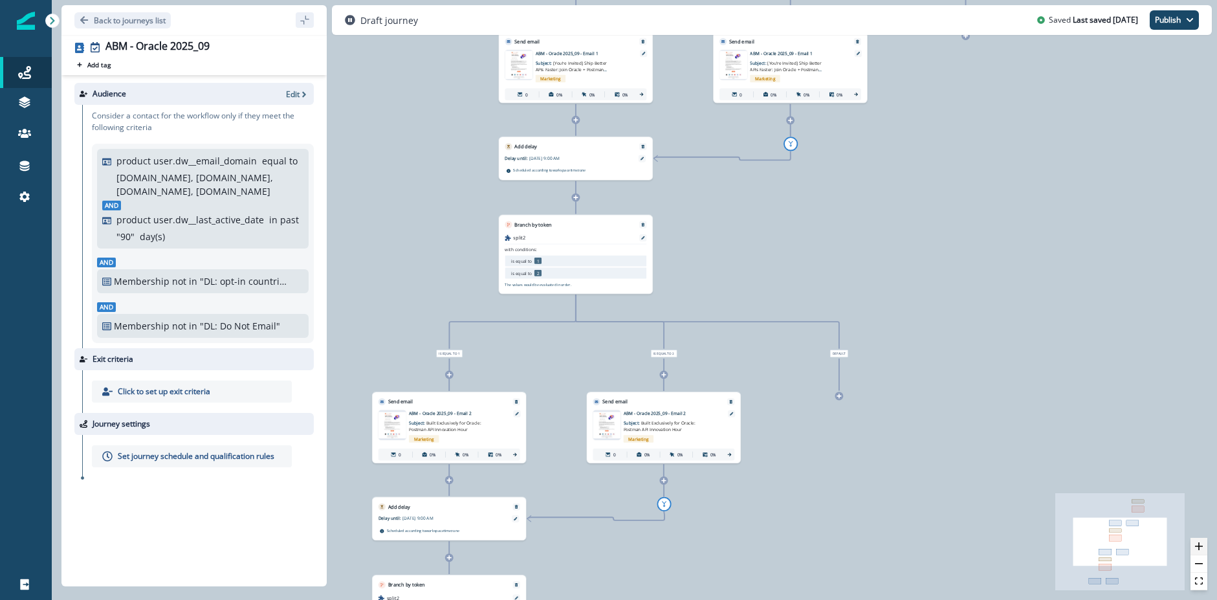
click at [1199, 551] on button "zoom in" at bounding box center [1199, 546] width 17 height 17
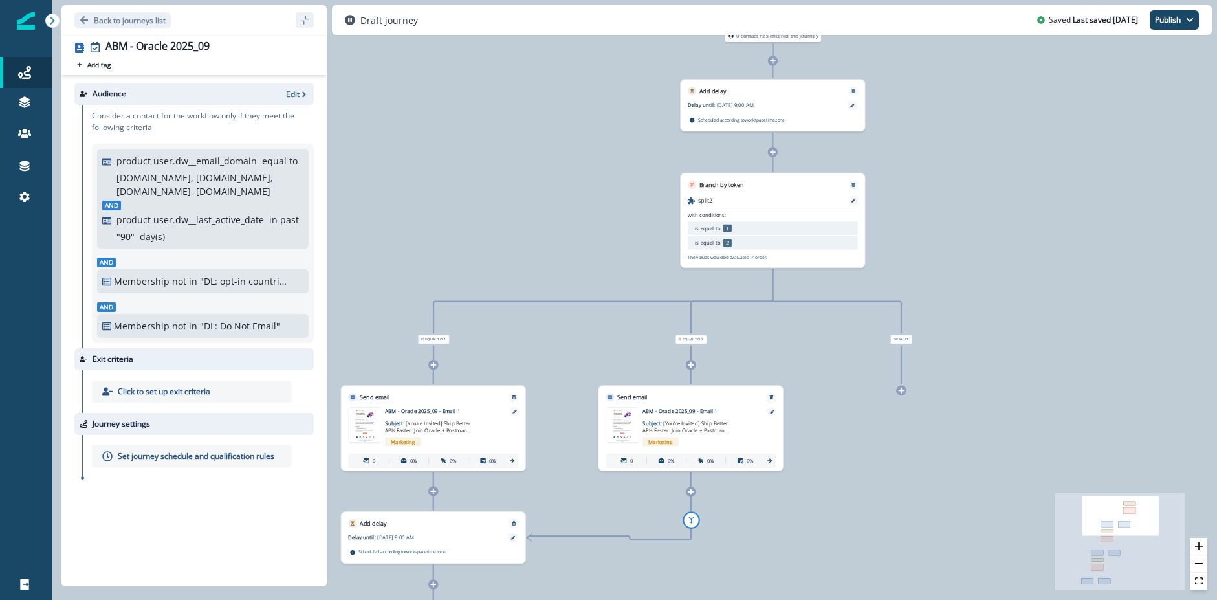
click at [696, 425] on span "[You’re Invited] Ship Better APIs Faster: Join Oracle + Postman API Innovation …" at bounding box center [686, 430] width 86 height 22
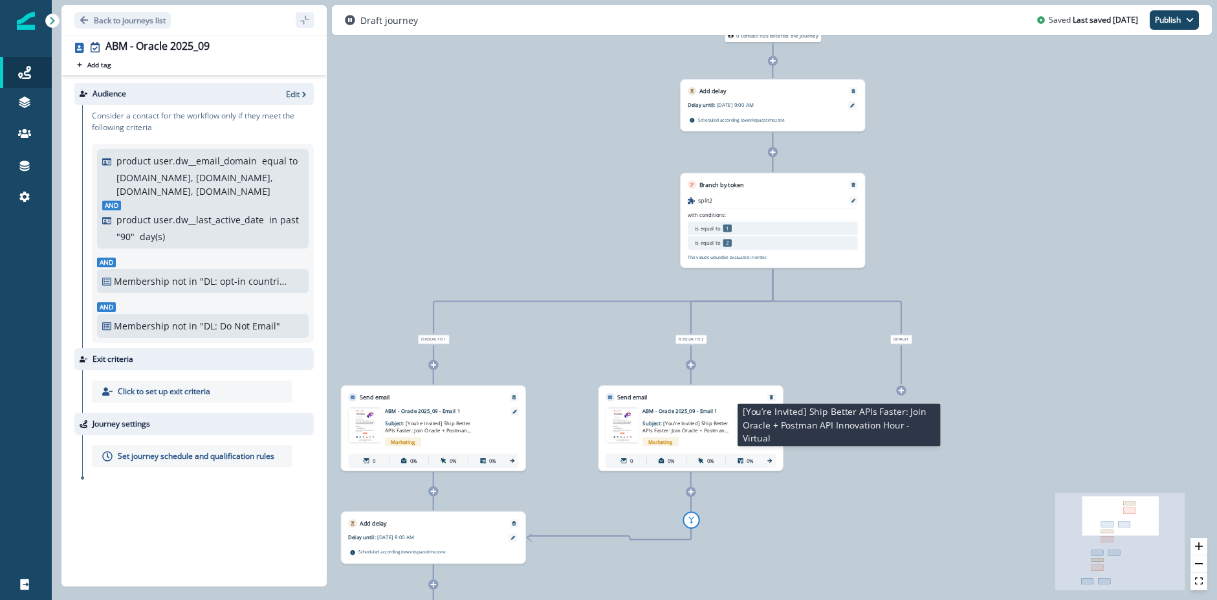
click at [702, 434] on span "[You’re Invited] Ship Better APIs Faster: Join Oracle + Postman API Innovation …" at bounding box center [686, 430] width 86 height 22
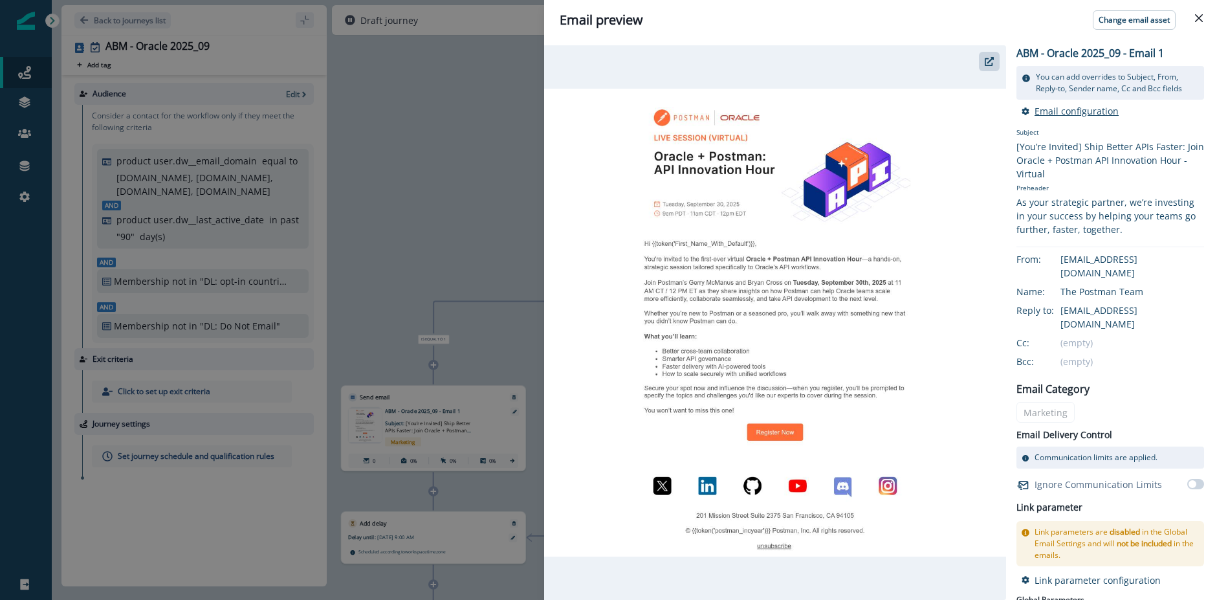
click at [1086, 113] on p "Email configuration" at bounding box center [1077, 111] width 84 height 12
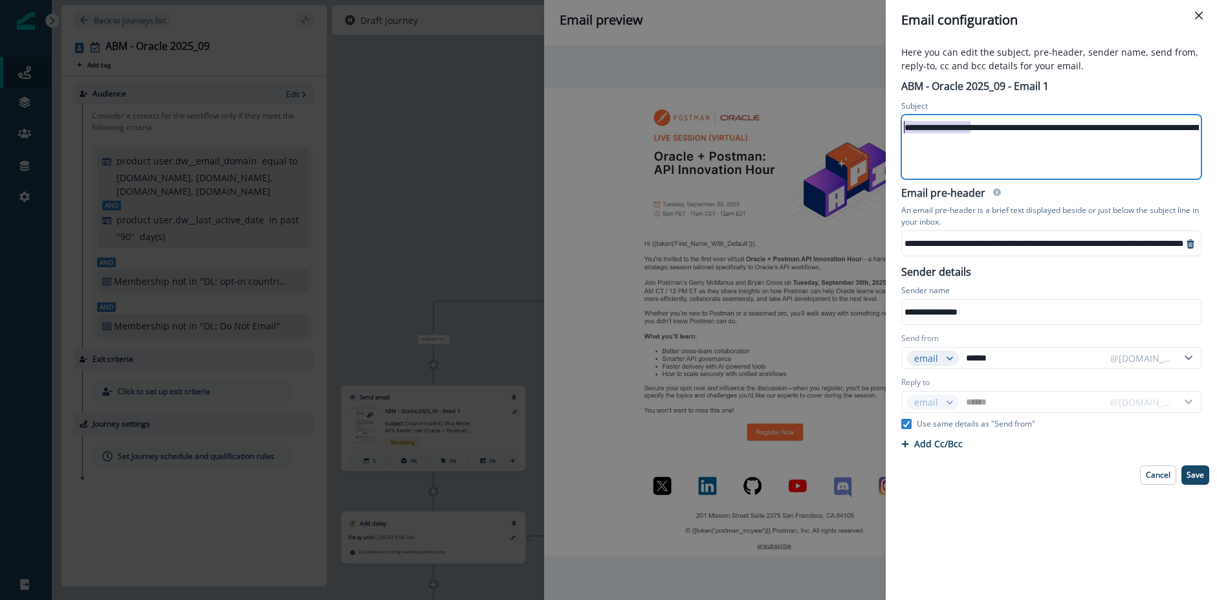
drag, startPoint x: 970, startPoint y: 126, endPoint x: 862, endPoint y: 127, distance: 108.1
click at [864, 127] on div "**********" at bounding box center [608, 300] width 1217 height 600
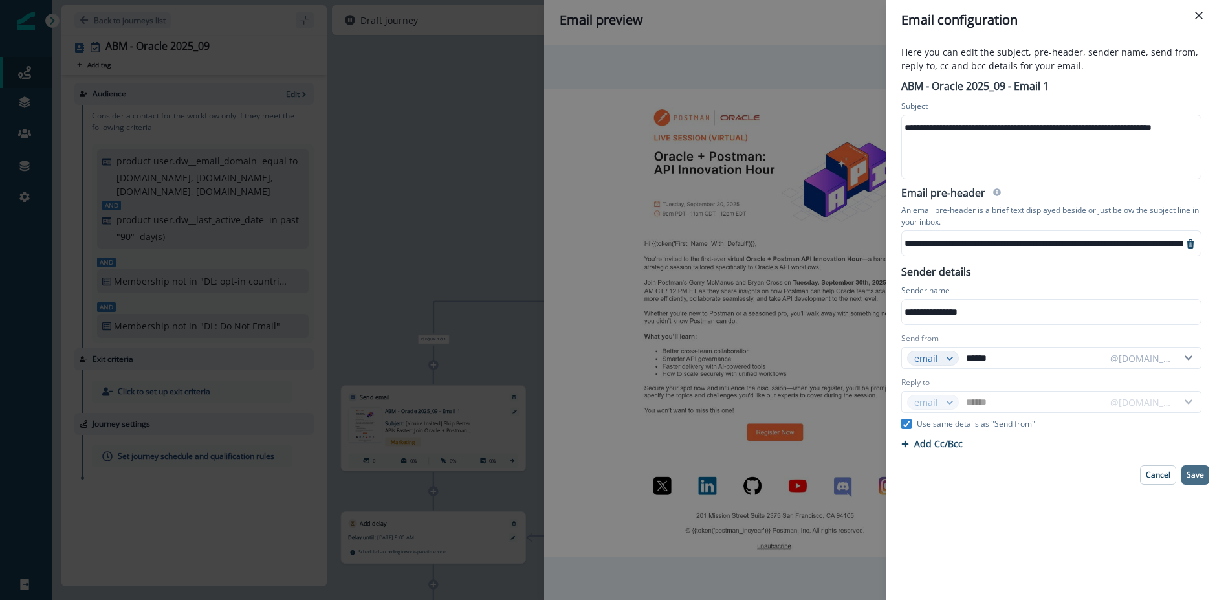
click at [1200, 472] on p "Save" at bounding box center [1195, 474] width 17 height 9
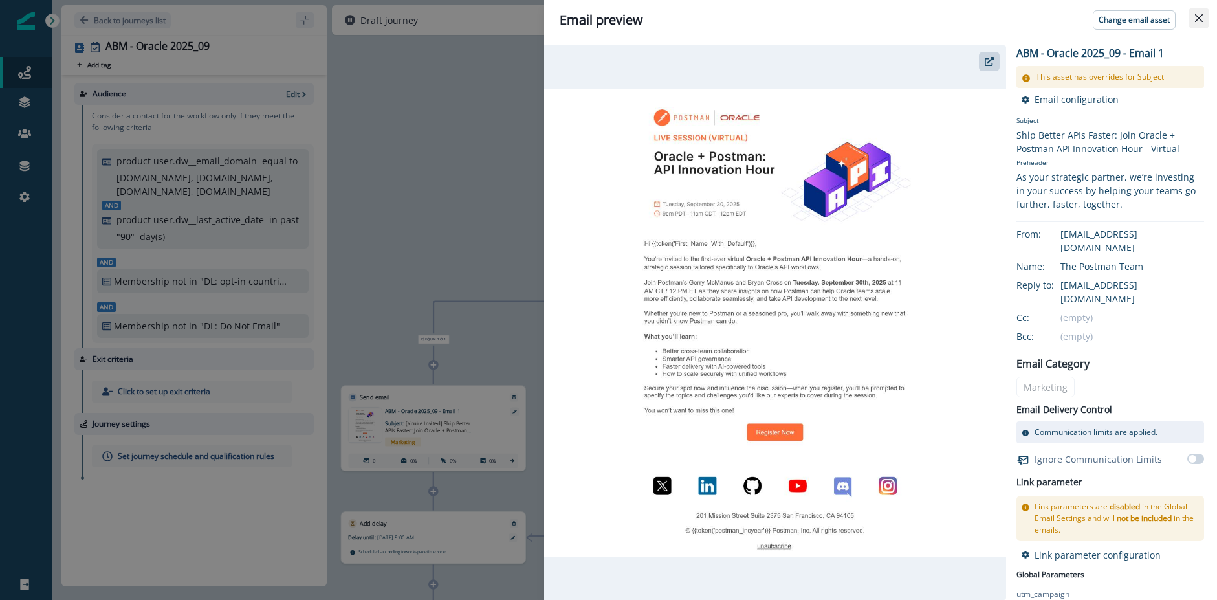
click at [1197, 21] on icon "Close" at bounding box center [1199, 18] width 8 height 8
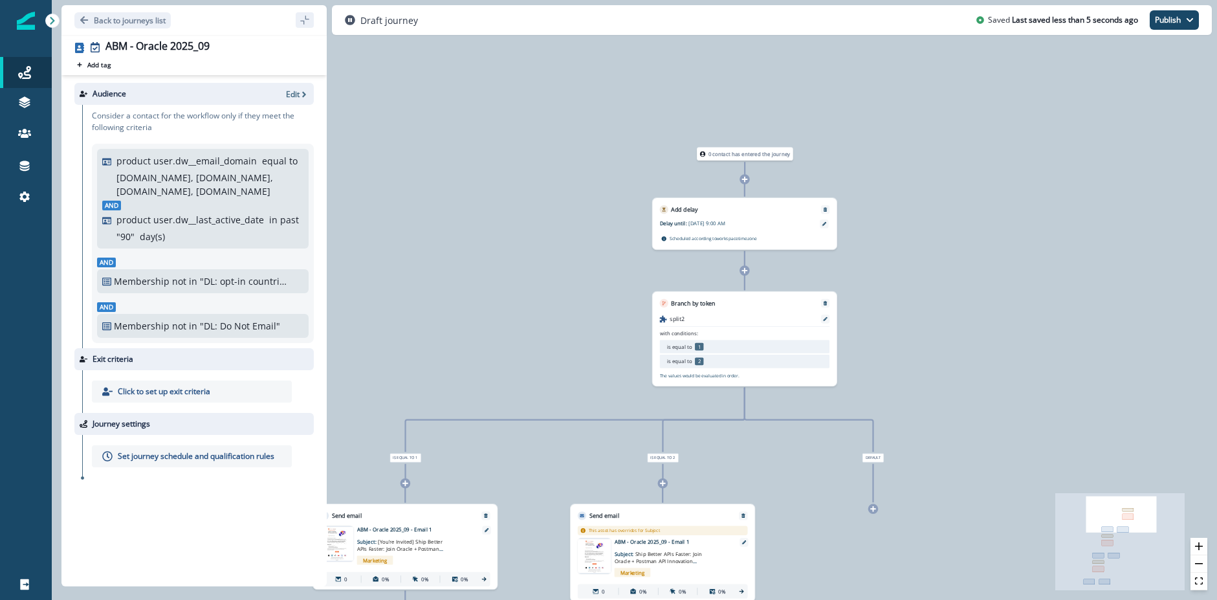
click at [202, 463] on div "Set journey schedule and qualification rules" at bounding box center [192, 456] width 200 height 22
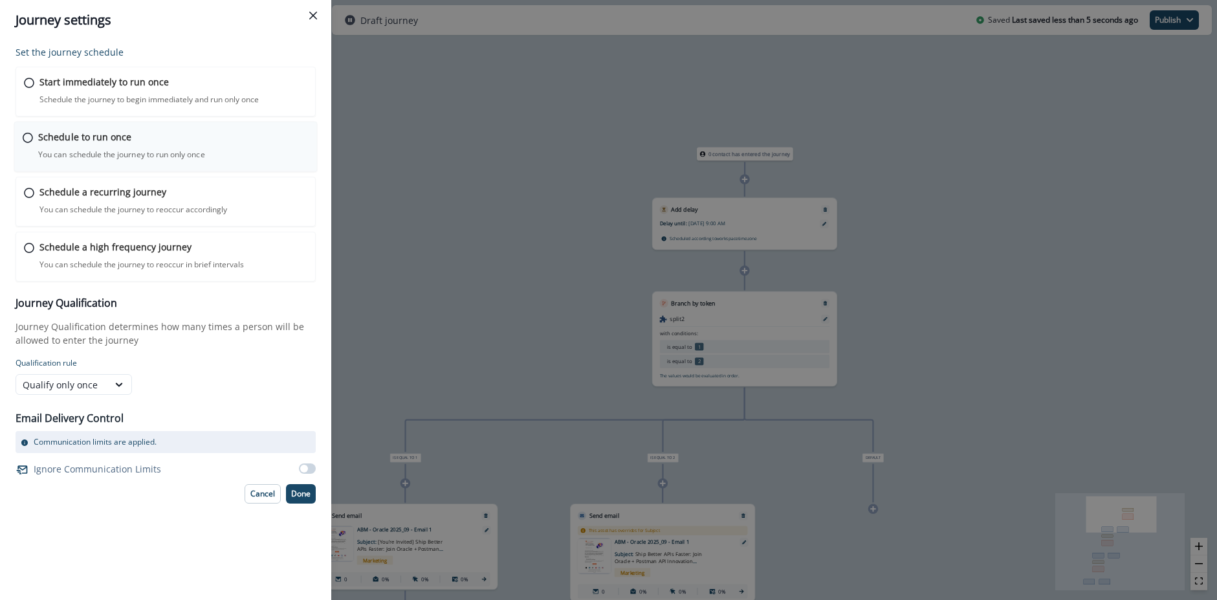
click at [126, 150] on p "You can schedule the journey to run only once" at bounding box center [121, 155] width 167 height 12
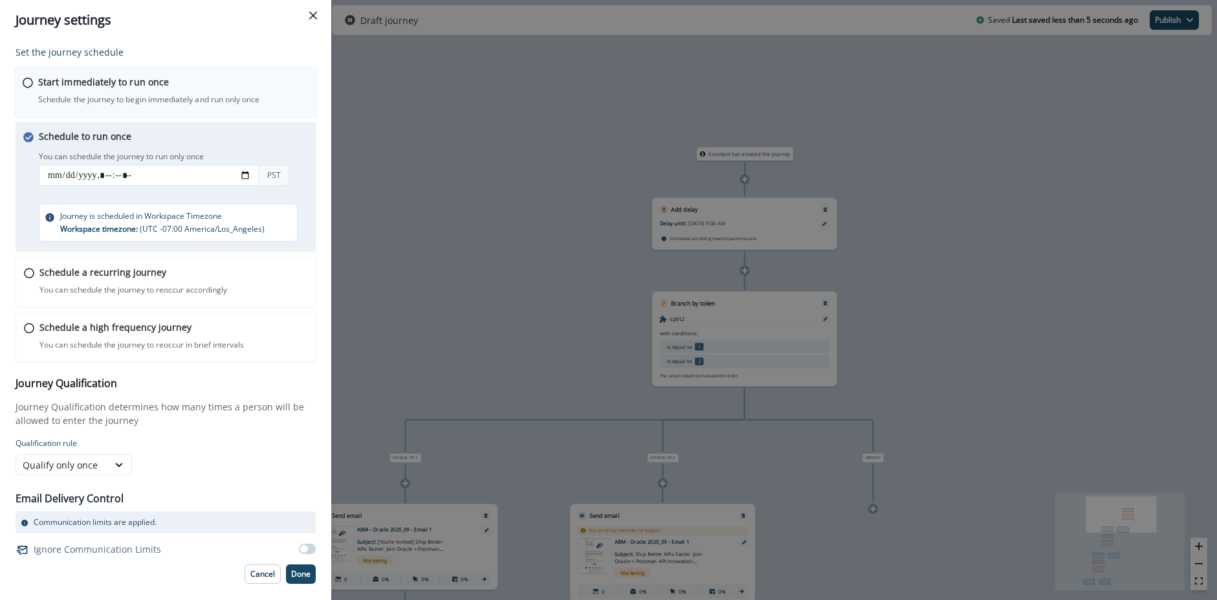
click at [112, 94] on p "Schedule the journey to begin immediately and run only once" at bounding box center [148, 100] width 221 height 12
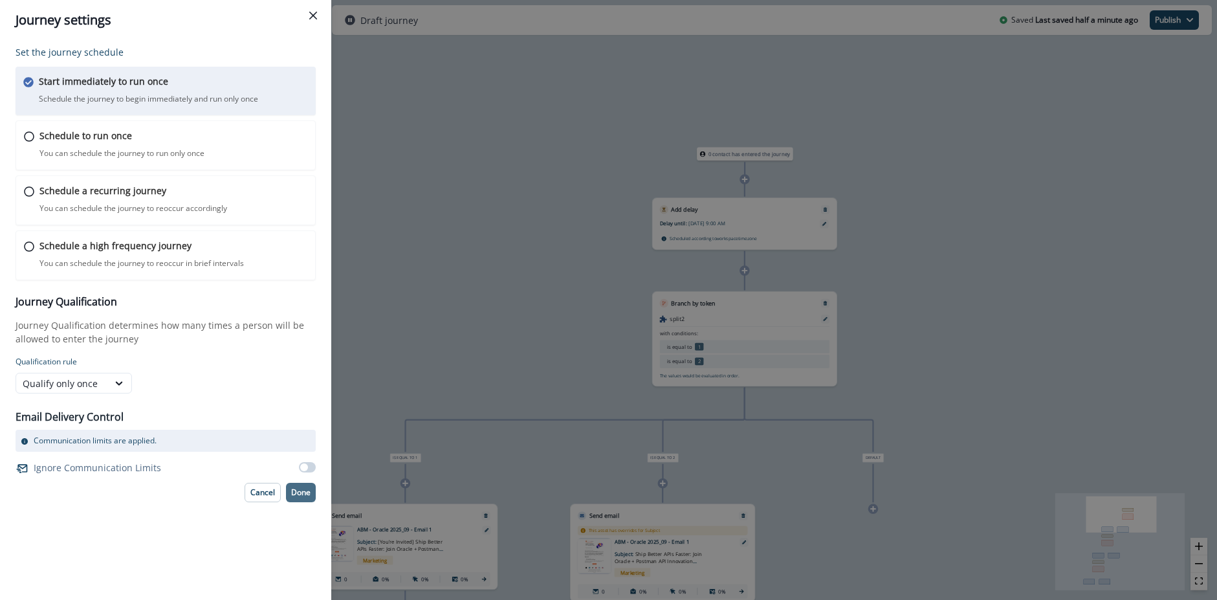
click at [299, 502] on button "Done" at bounding box center [301, 492] width 30 height 19
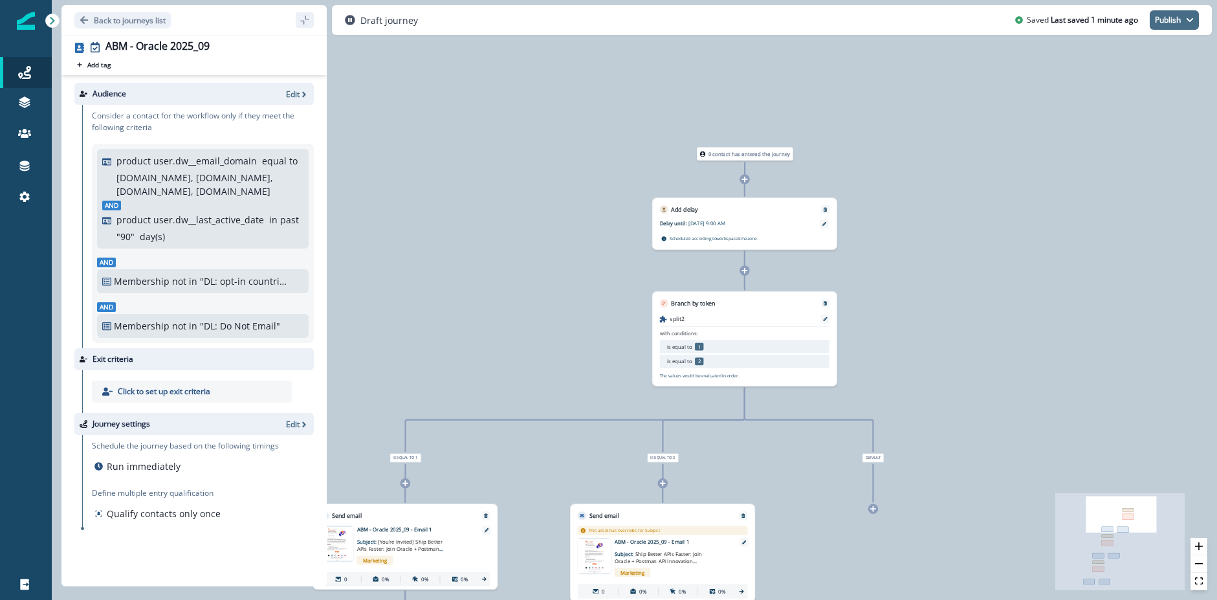
click at [1180, 17] on button "Publish" at bounding box center [1174, 19] width 49 height 19
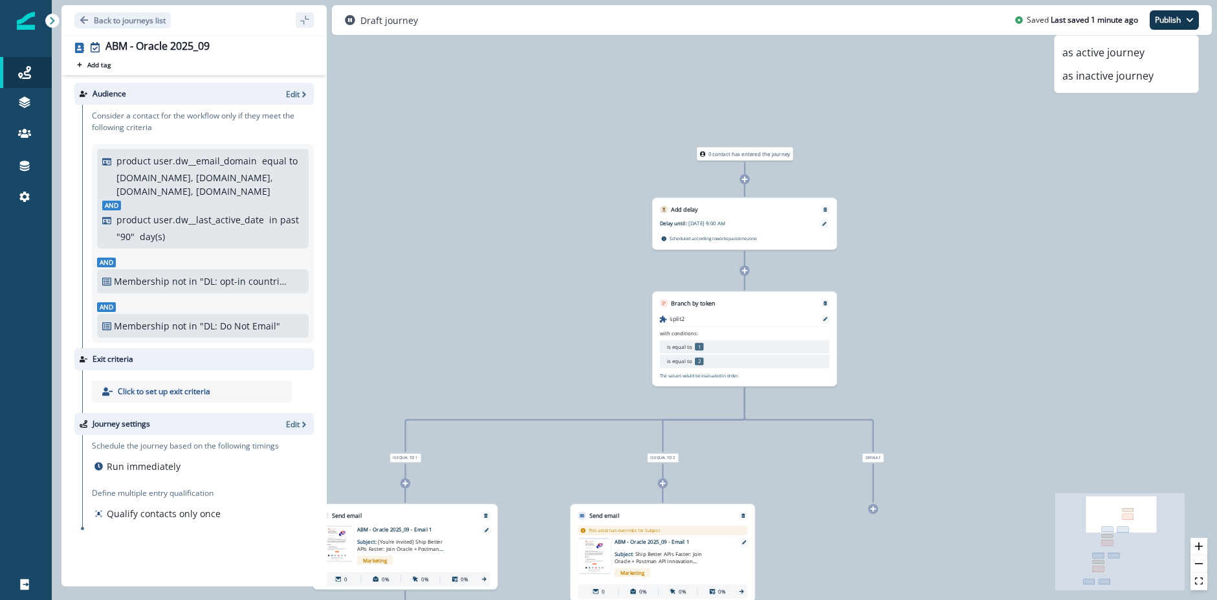
click at [941, 105] on div "0 contact has entered the journey Add delay Delay until: [DATE] 9:00 AM Delay d…" at bounding box center [635, 300] width 1166 height 600
click at [1013, 210] on div "0 contact has entered the journey Add delay Delay until: [DATE] 9:00 AM Delay d…" at bounding box center [635, 300] width 1166 height 600
click at [1092, 50] on button "as active journey" at bounding box center [1127, 52] width 144 height 23
